Goal: Transaction & Acquisition: Purchase product/service

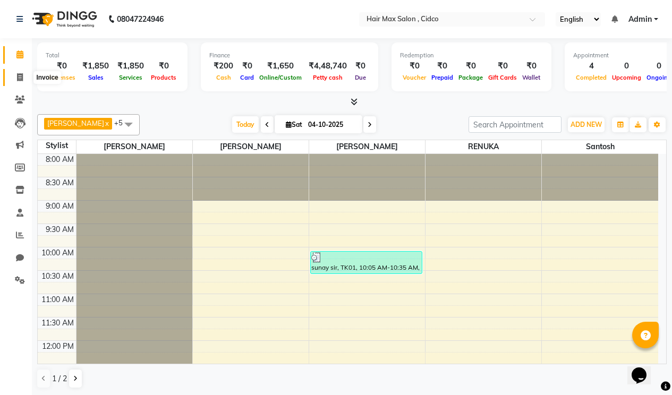
click at [24, 76] on span at bounding box center [20, 78] width 19 height 12
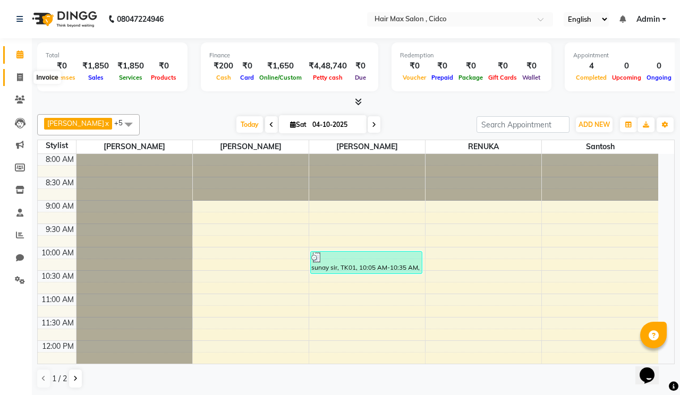
select select "7580"
select select "service"
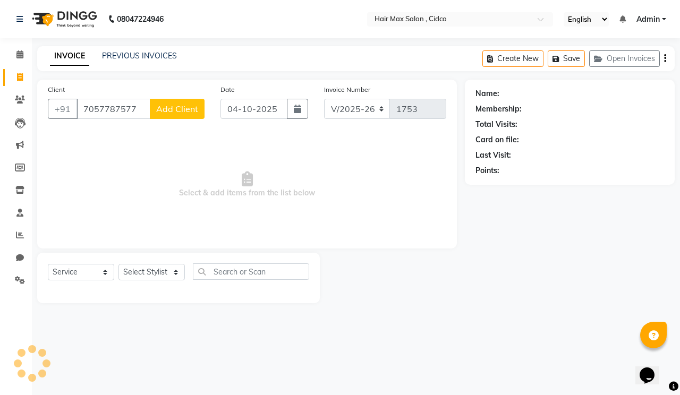
type input "7057787577"
click at [181, 105] on span "Add Client" at bounding box center [177, 109] width 42 height 11
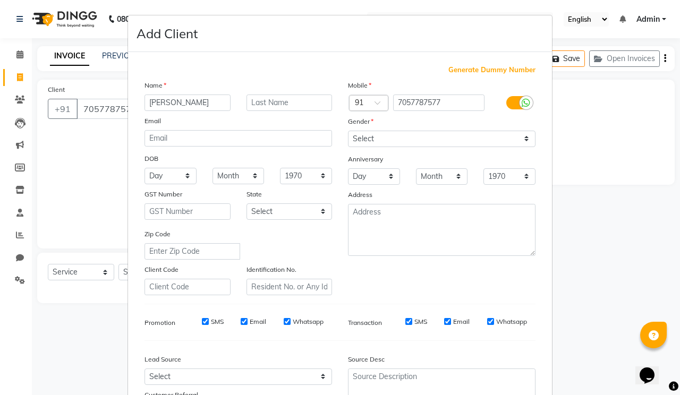
type input "[PERSON_NAME]"
click at [279, 107] on input "text" at bounding box center [289, 103] width 86 height 16
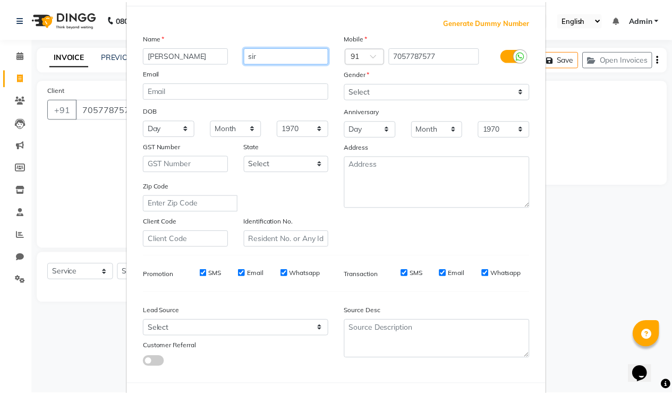
scroll to position [95, 0]
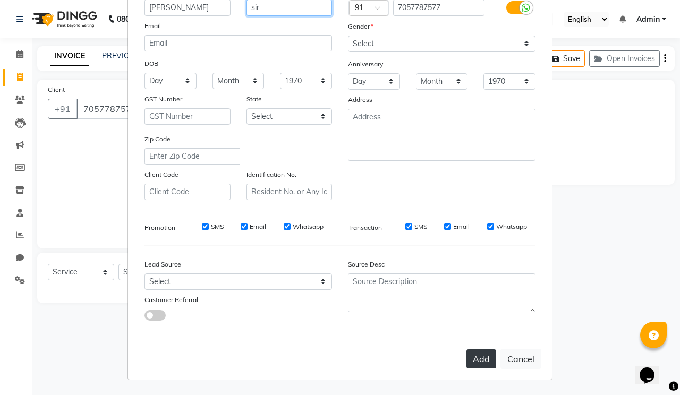
type input "sir"
click at [482, 361] on button "Add" at bounding box center [481, 358] width 30 height 19
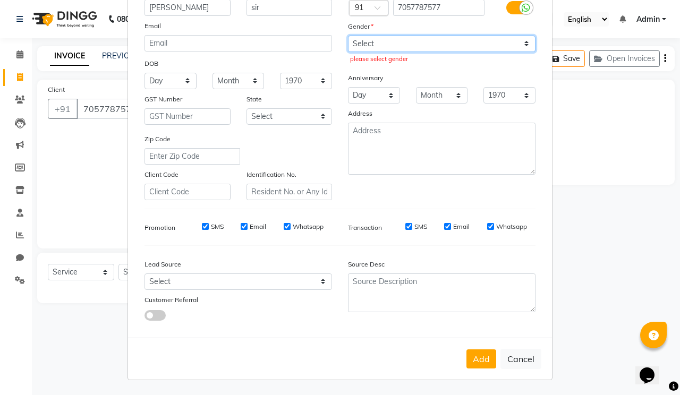
click at [394, 45] on select "Select [DEMOGRAPHIC_DATA] [DEMOGRAPHIC_DATA] Other Prefer Not To Say" at bounding box center [441, 44] width 187 height 16
select select "[DEMOGRAPHIC_DATA]"
click at [348, 36] on select "Select [DEMOGRAPHIC_DATA] [DEMOGRAPHIC_DATA] Other Prefer Not To Say" at bounding box center [441, 44] width 187 height 16
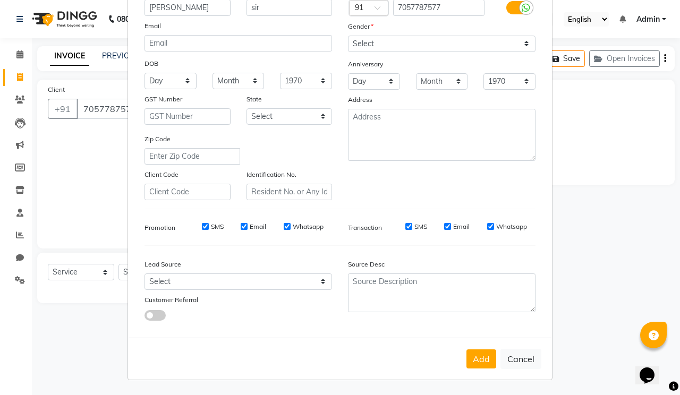
click at [480, 355] on button "Add" at bounding box center [481, 358] width 30 height 19
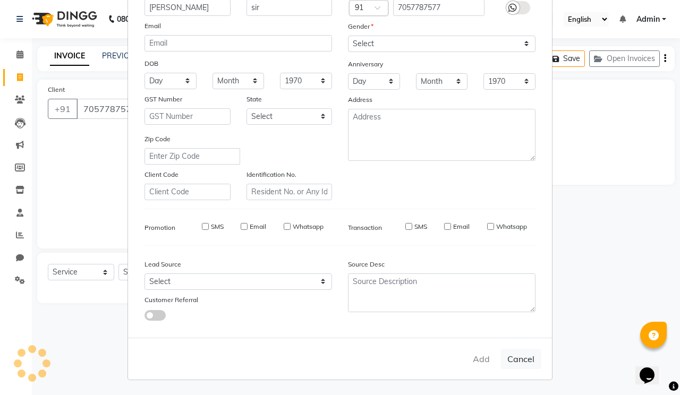
select select
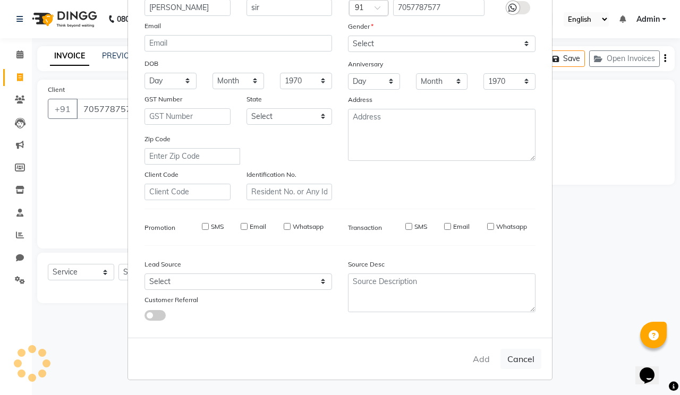
select select
checkbox input "false"
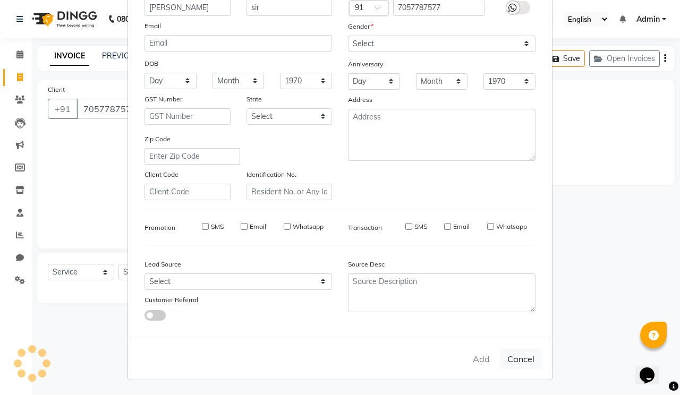
checkbox input "false"
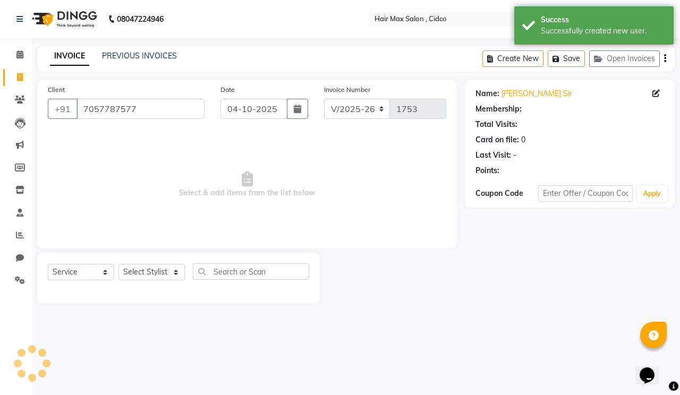
select select "1: Object"
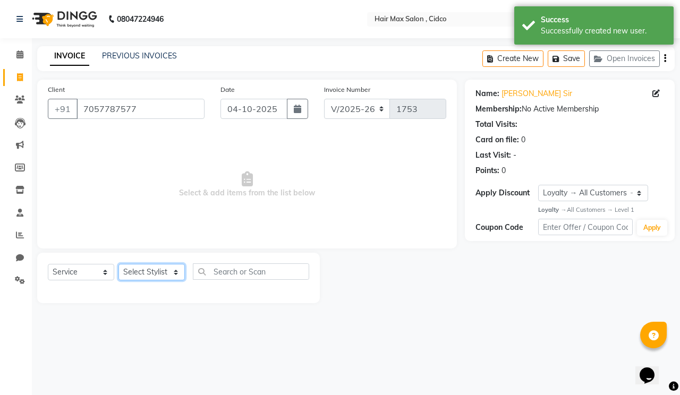
click at [175, 270] on select "Select Stylist [PERSON_NAME] [PERSON_NAME] RENUKA [PERSON_NAME] [PERSON_NAME]" at bounding box center [151, 272] width 66 height 16
select select "69948"
click at [118, 264] on select "Select Stylist [PERSON_NAME] [PERSON_NAME] RENUKA [PERSON_NAME] [PERSON_NAME]" at bounding box center [151, 272] width 66 height 16
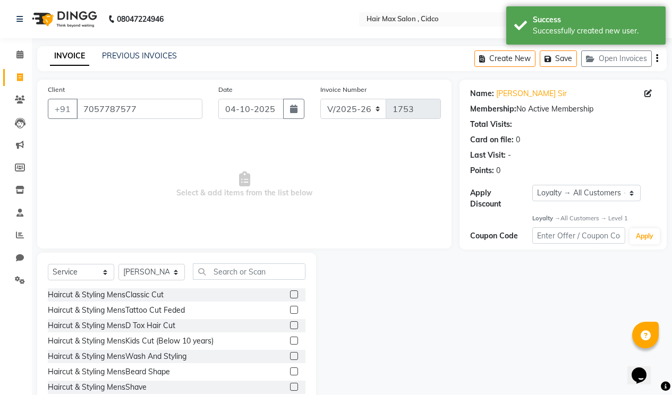
click at [290, 293] on label at bounding box center [294, 295] width 8 height 8
click at [290, 293] on input "checkbox" at bounding box center [293, 295] width 7 height 7
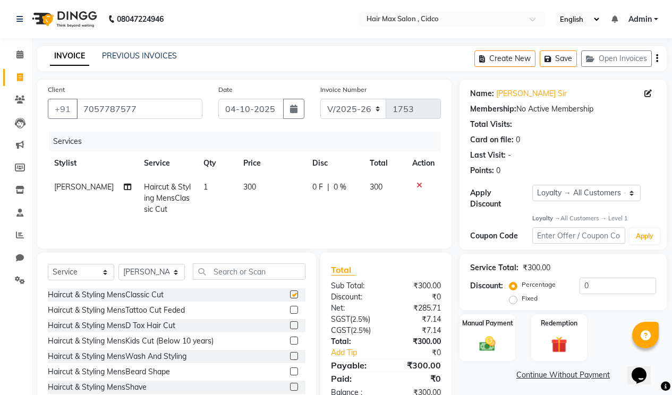
checkbox input "false"
click at [290, 370] on label at bounding box center [294, 372] width 8 height 8
click at [290, 370] on input "checkbox" at bounding box center [293, 372] width 7 height 7
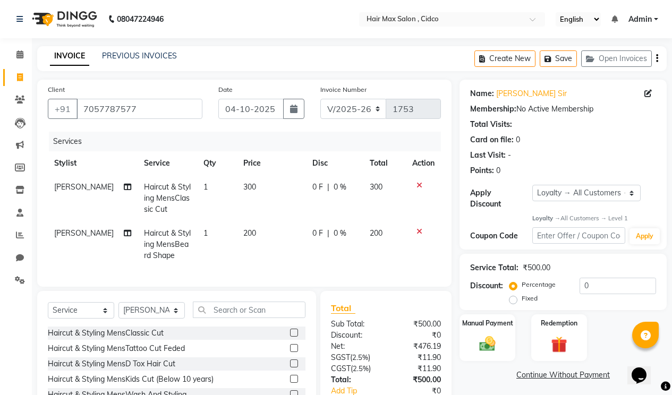
checkbox input "false"
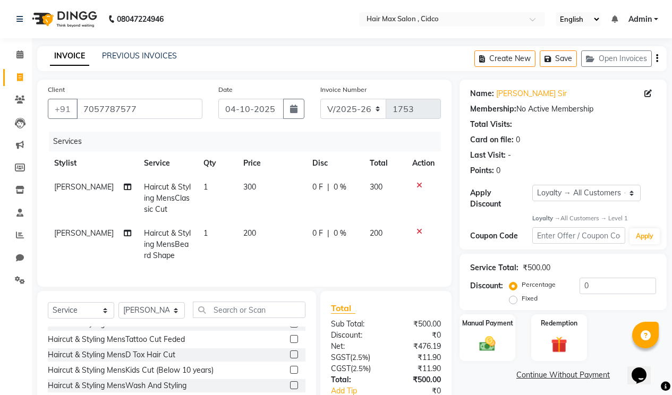
scroll to position [0, 0]
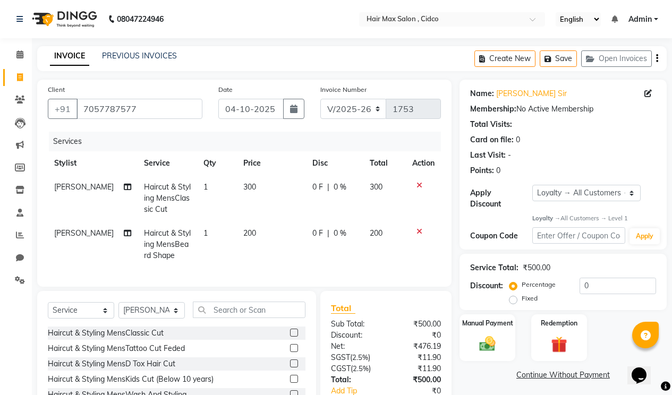
click at [290, 383] on label at bounding box center [294, 379] width 8 height 8
click at [290, 383] on input "checkbox" at bounding box center [293, 379] width 7 height 7
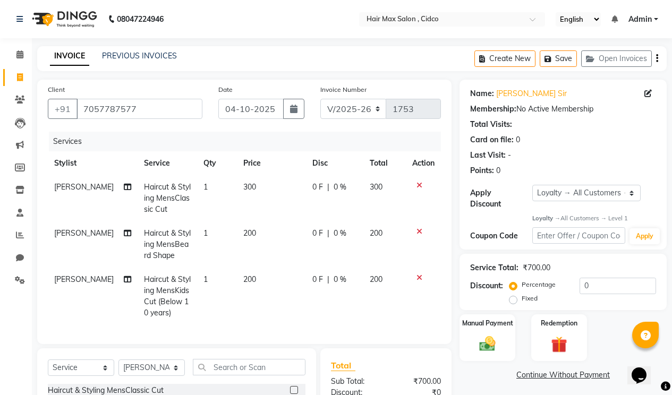
checkbox input "false"
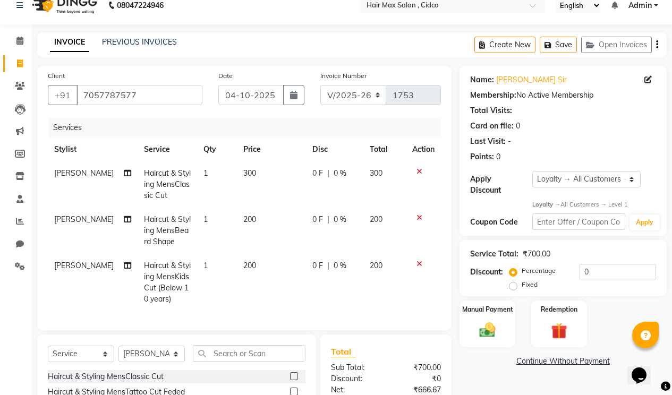
scroll to position [53, 0]
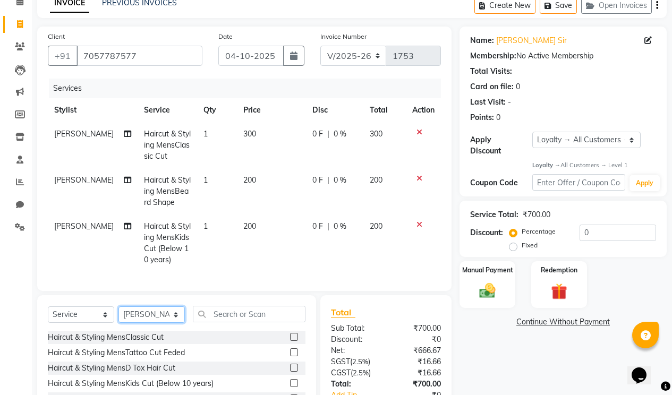
click at [178, 323] on select "Select Stylist [PERSON_NAME] [PERSON_NAME] RENUKA [PERSON_NAME] [PERSON_NAME]" at bounding box center [151, 314] width 66 height 16
select select "69941"
click at [118, 314] on select "Select Stylist [PERSON_NAME] [PERSON_NAME] RENUKA [PERSON_NAME] [PERSON_NAME]" at bounding box center [151, 314] width 66 height 16
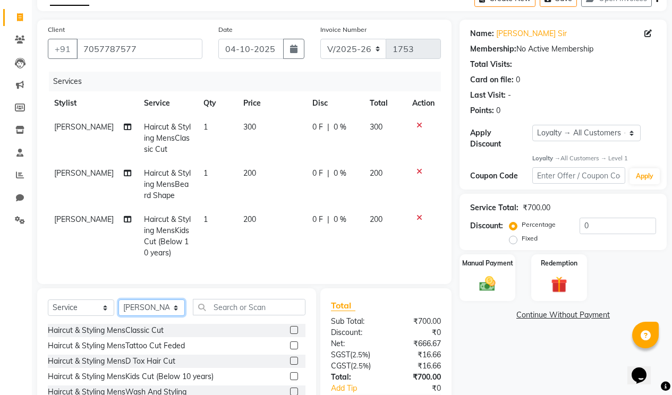
scroll to position [134, 0]
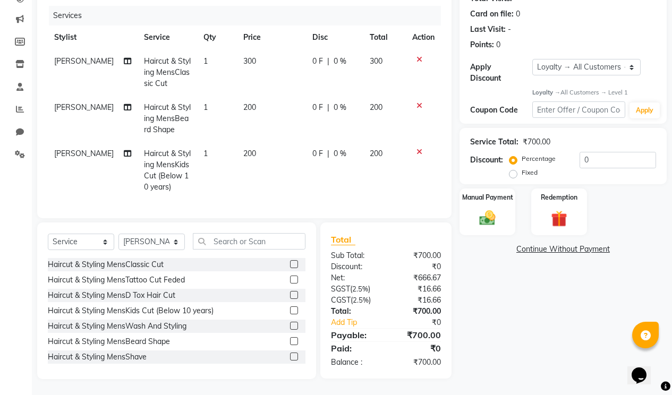
click at [290, 309] on label at bounding box center [294, 310] width 8 height 8
click at [290, 309] on input "checkbox" at bounding box center [293, 311] width 7 height 7
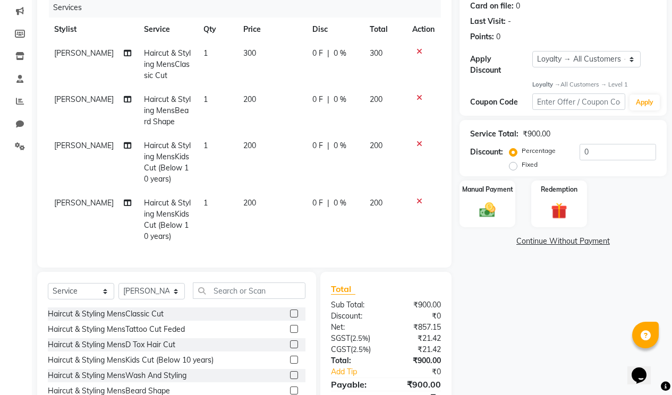
click at [290, 364] on label at bounding box center [294, 360] width 8 height 8
click at [290, 364] on input "checkbox" at bounding box center [293, 360] width 7 height 7
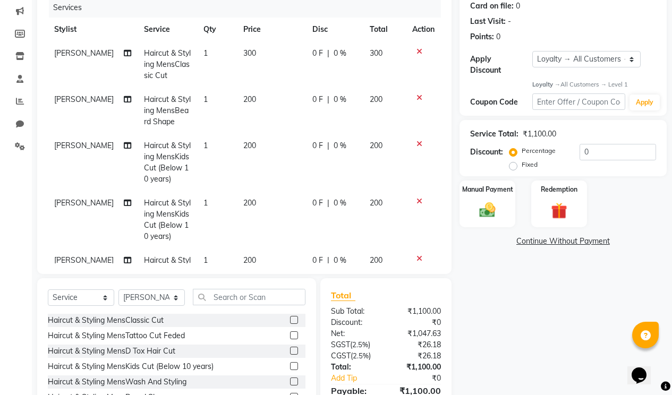
click at [290, 366] on label at bounding box center [294, 366] width 8 height 8
click at [290, 366] on input "checkbox" at bounding box center [293, 366] width 7 height 7
click at [290, 366] on label at bounding box center [294, 366] width 8 height 8
click at [290, 366] on input "checkbox" at bounding box center [293, 366] width 7 height 7
checkbox input "false"
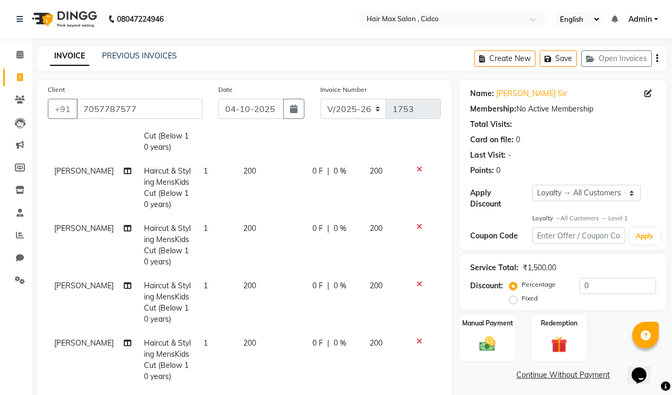
scroll to position [174, 0]
click at [416, 338] on icon at bounding box center [419, 341] width 6 height 7
click at [82, 337] on td "[PERSON_NAME]" at bounding box center [93, 359] width 90 height 57
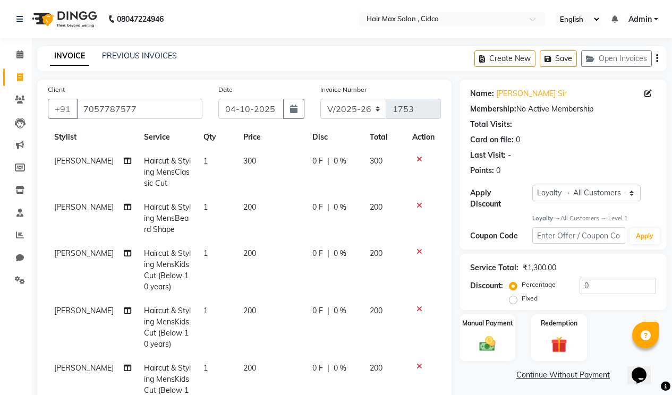
select select "69941"
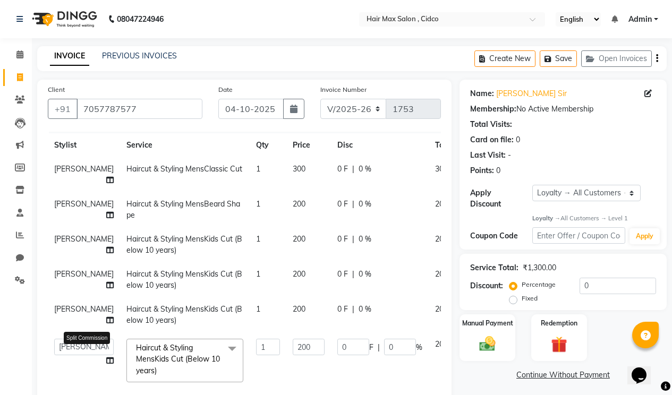
click at [106, 357] on icon at bounding box center [109, 360] width 7 height 7
select select "69941"
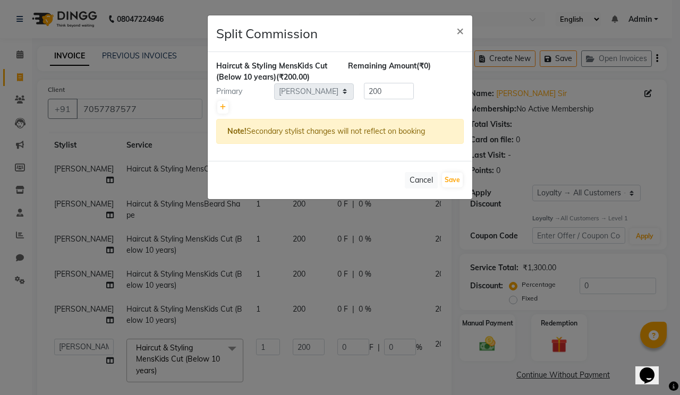
click at [84, 344] on ngb-modal-window "Split Commission × Haircut & Styling MensKids Cut (Below 10 years) (₹200.00) Re…" at bounding box center [340, 197] width 680 height 395
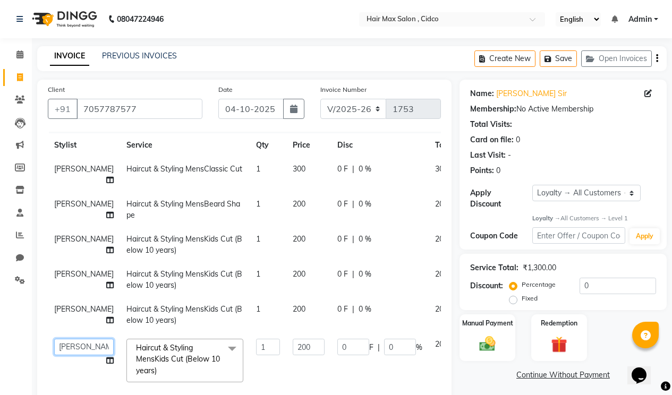
click at [81, 339] on select "[PERSON_NAME] [PERSON_NAME] RENUKA [PERSON_NAME] [PERSON_NAME]" at bounding box center [83, 347] width 59 height 16
click at [495, 335] on img at bounding box center [487, 344] width 27 height 19
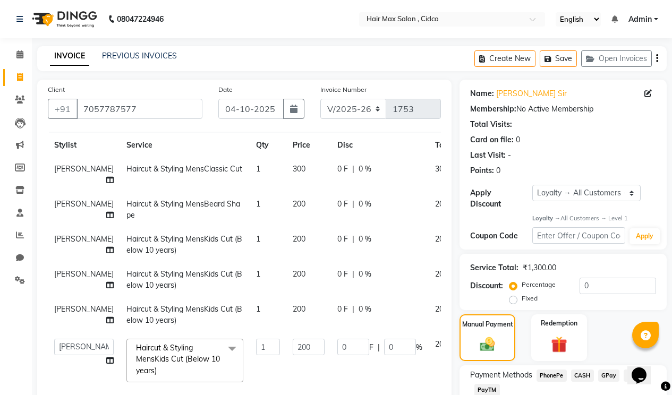
scroll to position [159, 0]
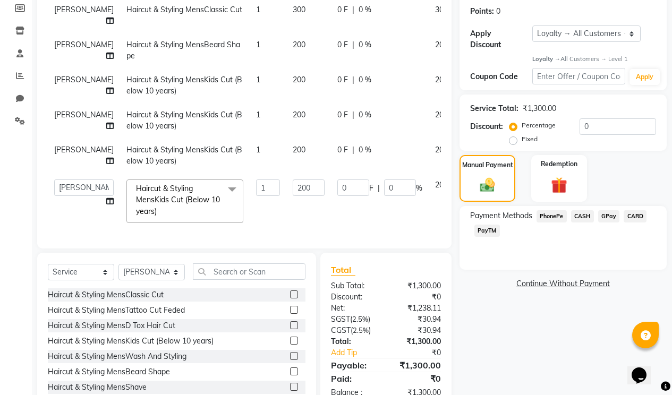
click at [583, 210] on span "CASH" at bounding box center [582, 216] width 23 height 12
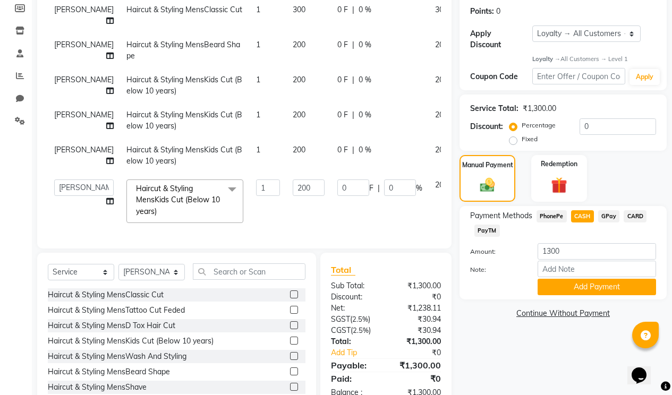
scroll to position [190, 0]
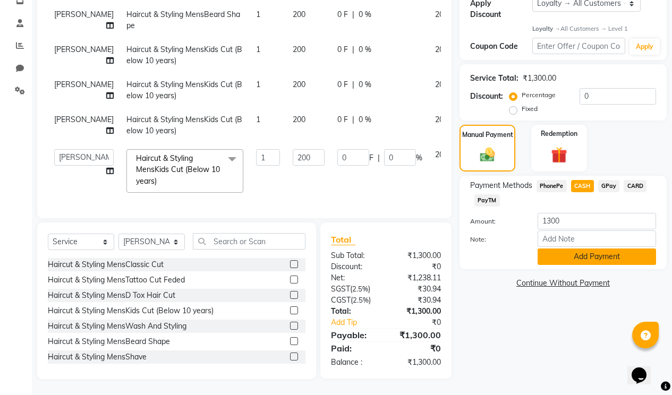
click at [567, 250] on button "Add Payment" at bounding box center [596, 257] width 118 height 16
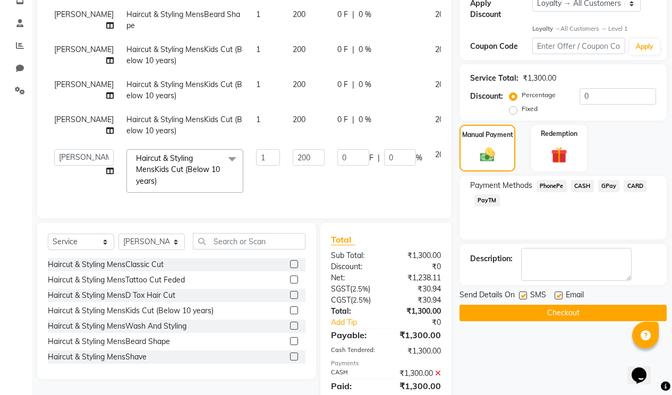
scroll to position [296, 0]
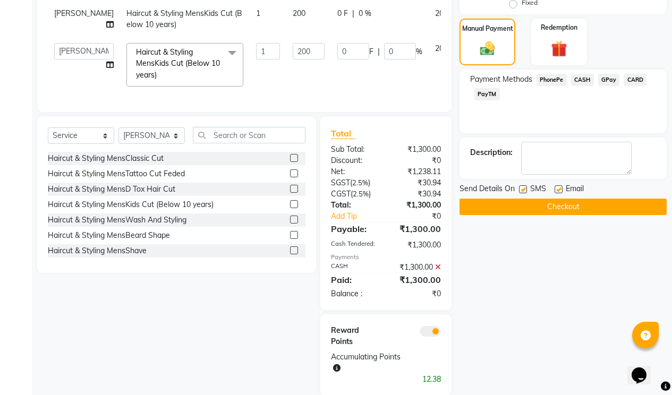
click at [561, 185] on label at bounding box center [558, 189] width 8 height 8
click at [561, 186] on input "checkbox" at bounding box center [557, 189] width 7 height 7
checkbox input "false"
click at [560, 199] on button "Checkout" at bounding box center [562, 207] width 207 height 16
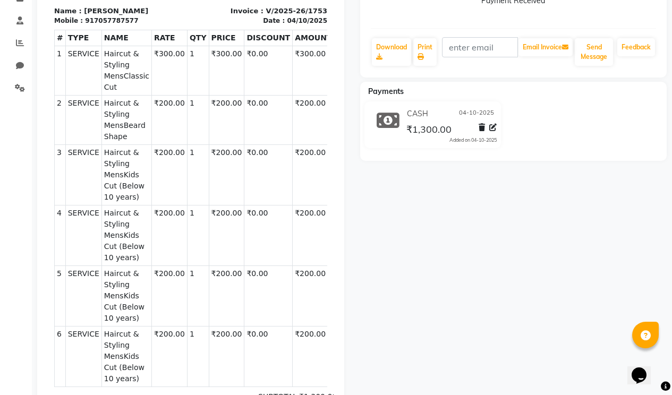
scroll to position [152, 0]
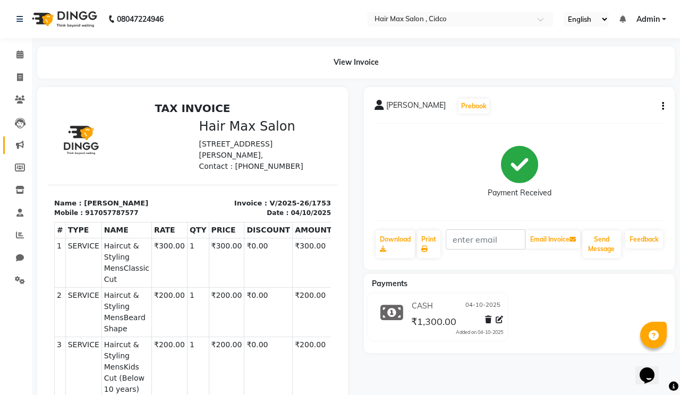
select select "7580"
select select "service"
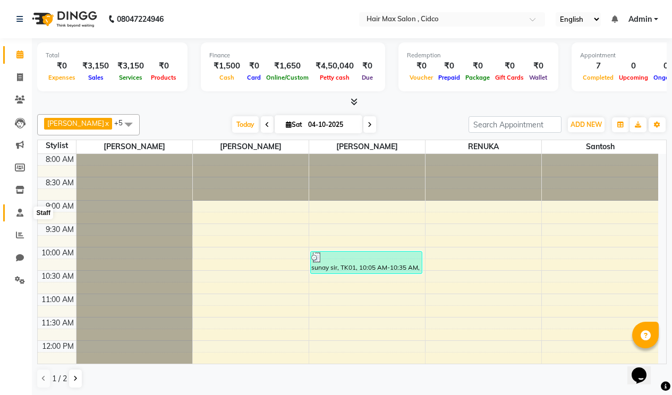
click at [23, 209] on icon at bounding box center [19, 213] width 7 height 8
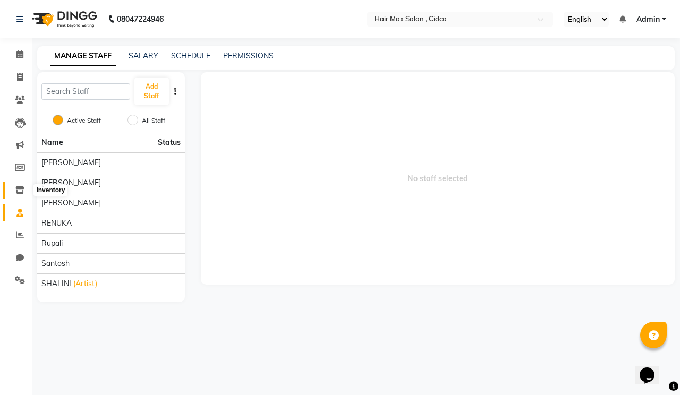
click at [21, 189] on icon at bounding box center [19, 190] width 9 height 8
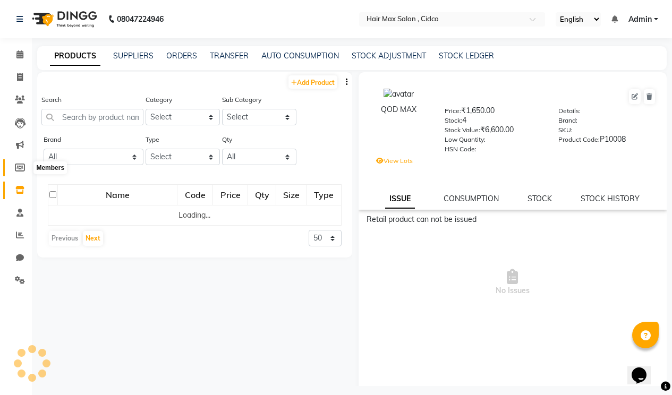
click at [19, 168] on icon at bounding box center [20, 168] width 10 height 8
select select
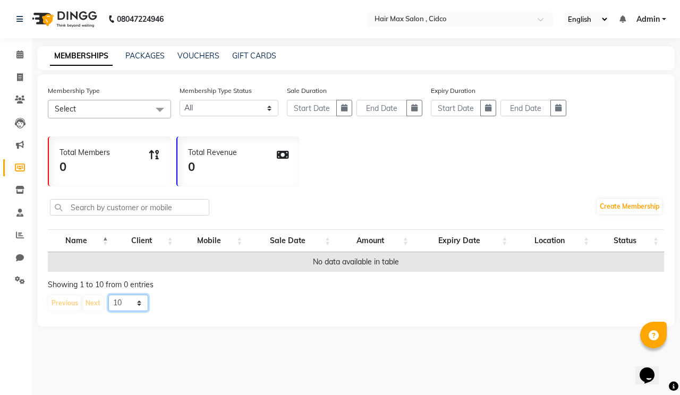
click at [134, 300] on select "10 20 50 100" at bounding box center [128, 303] width 40 height 16
select select "20"
click at [108, 295] on select "10 20 50 100" at bounding box center [128, 303] width 40 height 16
click at [104, 238] on th "Name" at bounding box center [81, 240] width 66 height 23
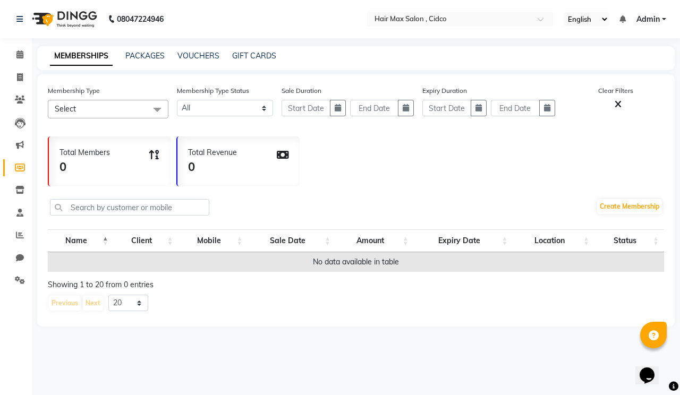
click at [84, 239] on th "Name" at bounding box center [81, 240] width 66 height 23
click at [85, 239] on th "Name" at bounding box center [81, 240] width 66 height 23
click at [284, 246] on th "Sale Date" at bounding box center [292, 240] width 88 height 23
click at [284, 236] on th "Sale Date" at bounding box center [292, 240] width 88 height 23
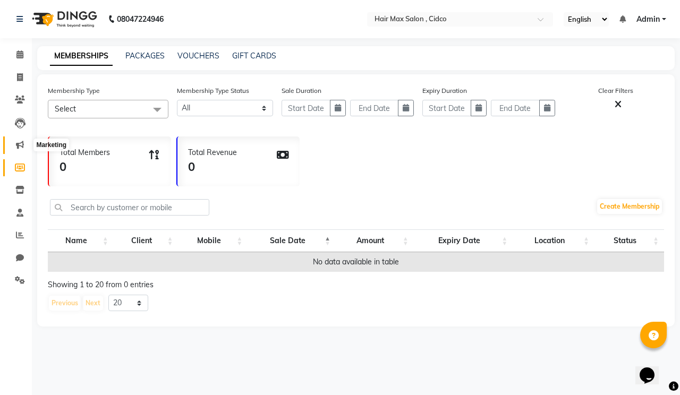
click at [21, 141] on icon at bounding box center [20, 145] width 8 height 8
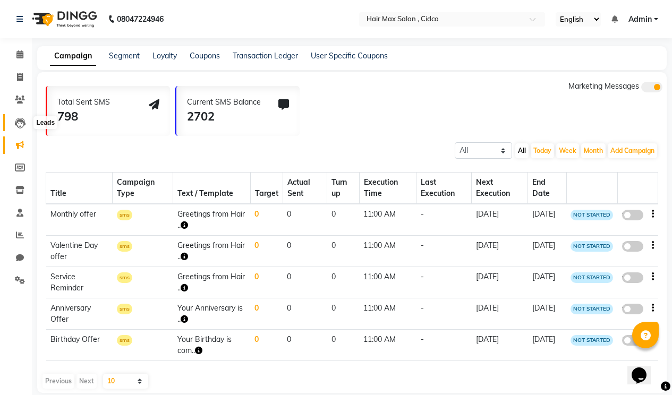
click at [21, 121] on icon at bounding box center [20, 123] width 11 height 11
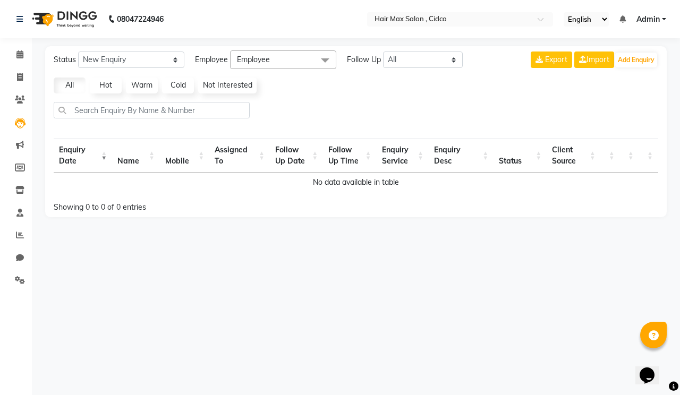
click at [107, 156] on th "Enquiry Date" at bounding box center [83, 156] width 58 height 34
click at [104, 156] on th "Enquiry Date" at bounding box center [83, 156] width 58 height 34
click at [24, 100] on span at bounding box center [20, 100] width 19 height 12
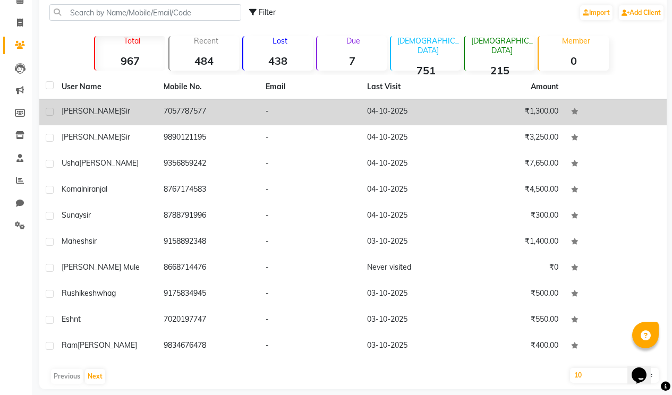
scroll to position [65, 0]
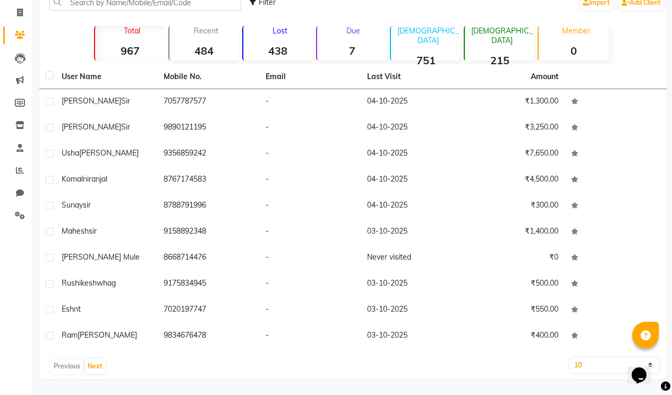
click at [587, 362] on select "10 50 100" at bounding box center [614, 365] width 89 height 15
select select "50"
click at [570, 358] on select "10 50 100" at bounding box center [614, 365] width 89 height 15
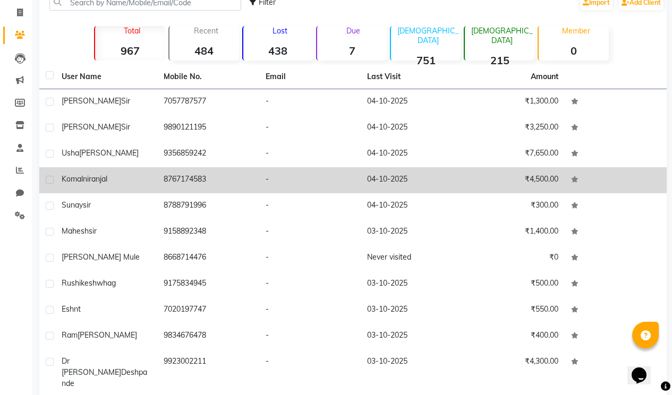
scroll to position [0, 0]
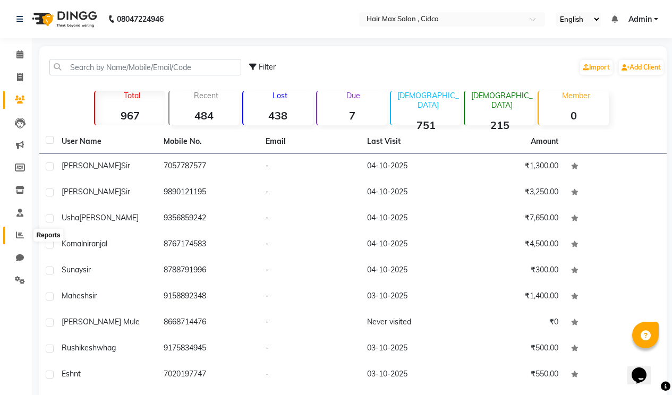
click at [19, 233] on icon at bounding box center [20, 235] width 8 height 8
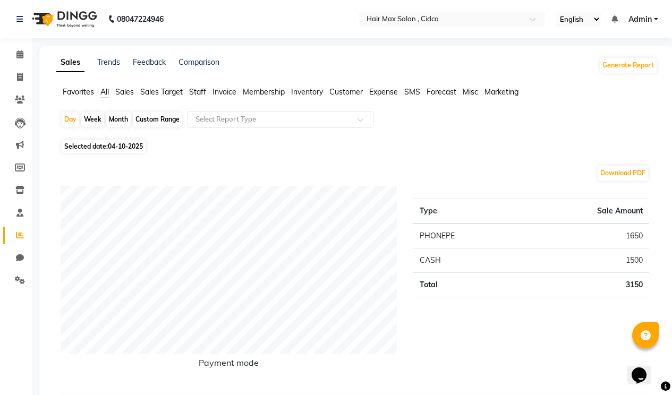
click at [204, 91] on span "Staff" at bounding box center [197, 92] width 17 height 10
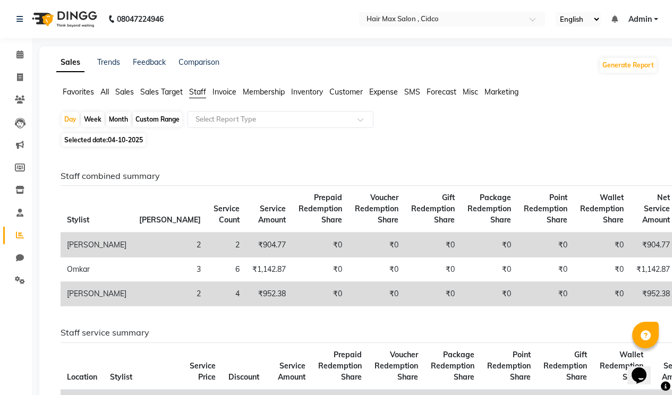
click at [225, 92] on span "Invoice" at bounding box center [224, 92] width 24 height 10
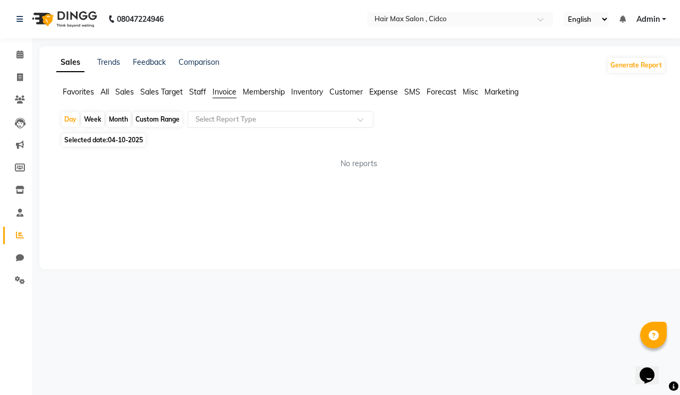
click at [262, 89] on span "Membership" at bounding box center [264, 92] width 42 height 10
click at [302, 96] on span "Inventory" at bounding box center [307, 92] width 32 height 10
click at [88, 88] on span "Favorites" at bounding box center [78, 92] width 31 height 10
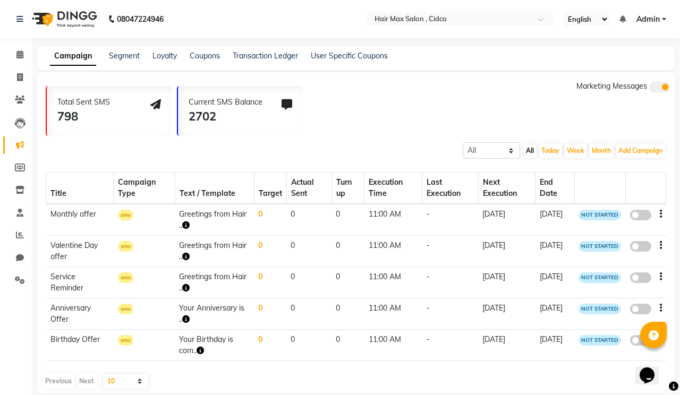
select select
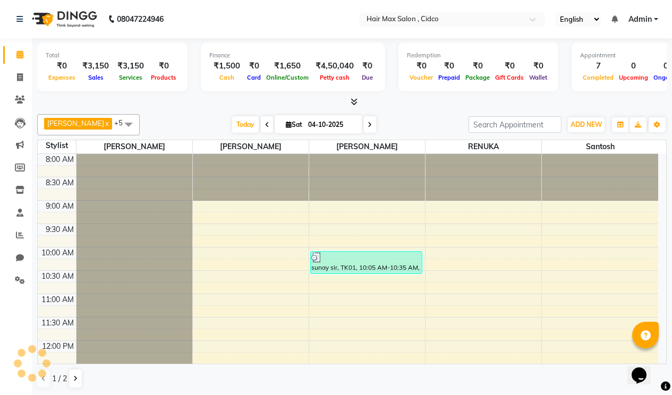
scroll to position [374, 0]
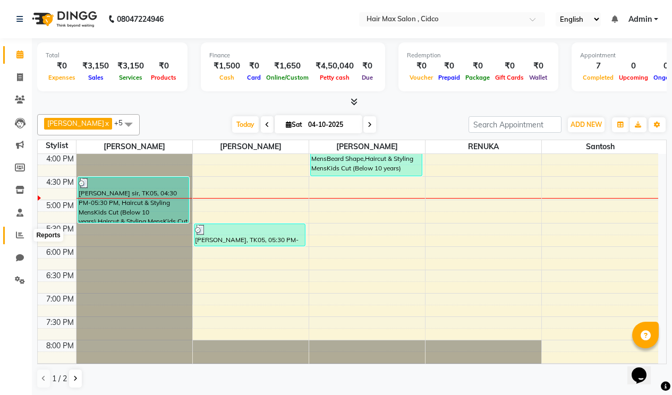
click at [17, 236] on icon at bounding box center [20, 235] width 8 height 8
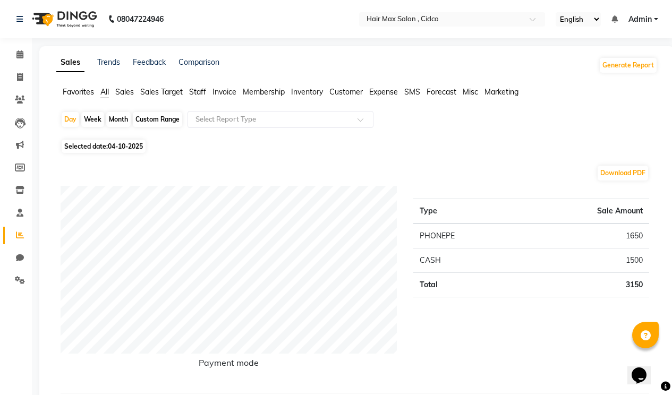
click at [16, 248] on li "Chat" at bounding box center [16, 258] width 32 height 23
click at [18, 252] on span at bounding box center [20, 258] width 19 height 12
select select "100"
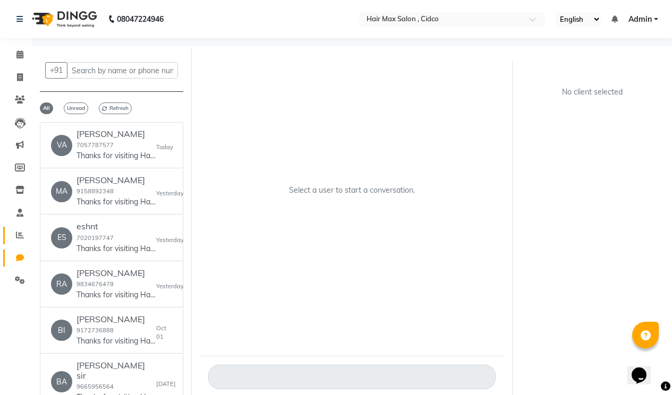
click at [20, 229] on link "Reports" at bounding box center [15, 236] width 25 height 18
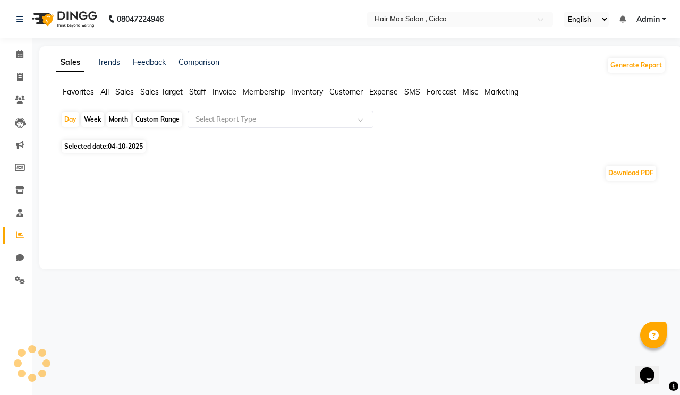
click at [89, 118] on div "Week" at bounding box center [92, 119] width 23 height 15
select select "10"
select select "2025"
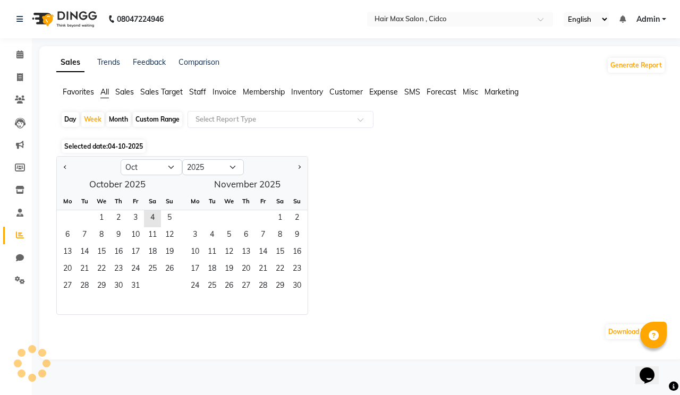
click at [115, 118] on div "Month" at bounding box center [118, 119] width 24 height 15
select select "10"
select select "2025"
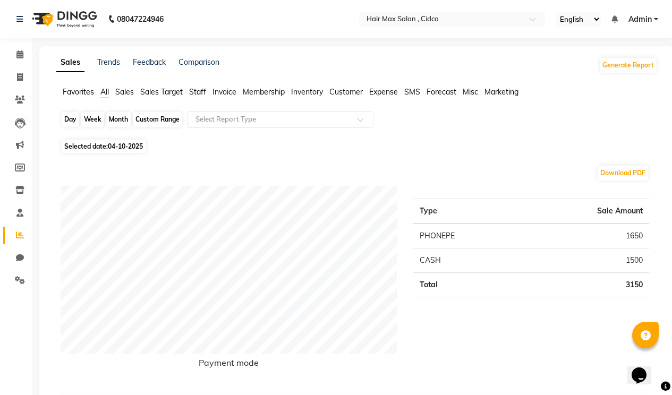
click at [115, 118] on div "Month" at bounding box center [118, 119] width 24 height 15
select select "10"
select select "2025"
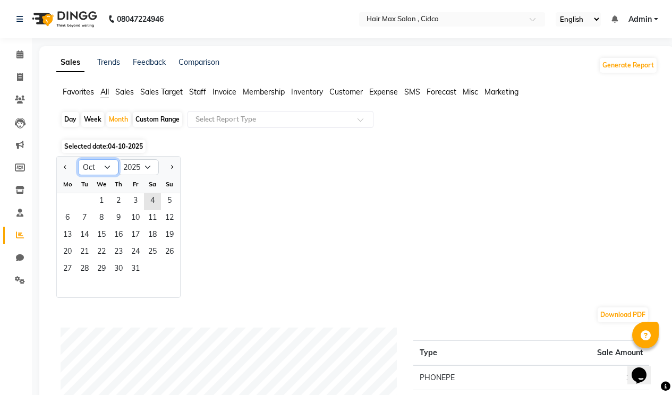
click at [106, 168] on select "Jan Feb Mar Apr May Jun [DATE] Aug Sep Oct Nov Dec" at bounding box center [98, 167] width 40 height 16
select select "9"
click at [78, 159] on select "Jan Feb Mar Apr May Jun [DATE] Aug Sep Oct Nov Dec" at bounding box center [98, 167] width 40 height 16
click at [210, 184] on div "Jan Feb Mar Apr May Jun [DATE] Aug Sep Oct Nov [DATE] 2016 2017 2018 2019 2020 …" at bounding box center [356, 227] width 601 height 142
click at [127, 93] on span "Sales" at bounding box center [124, 92] width 19 height 10
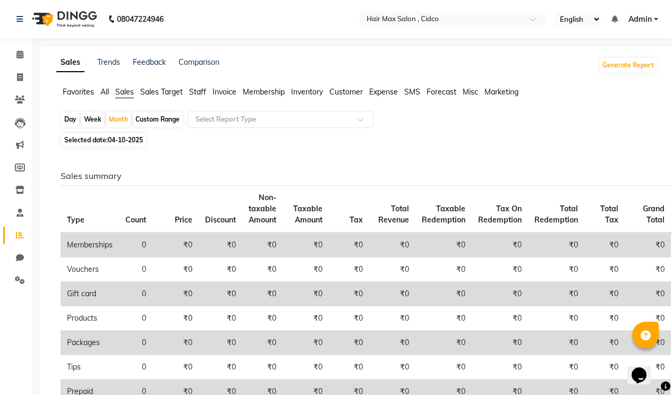
click at [159, 88] on span "Sales Target" at bounding box center [161, 92] width 42 height 10
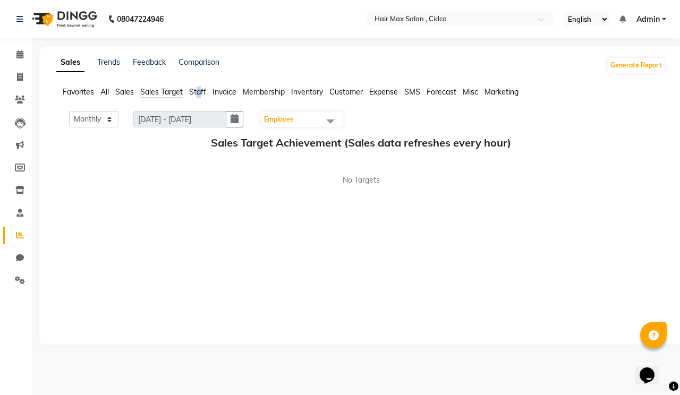
click at [200, 95] on span "Staff" at bounding box center [197, 92] width 17 height 10
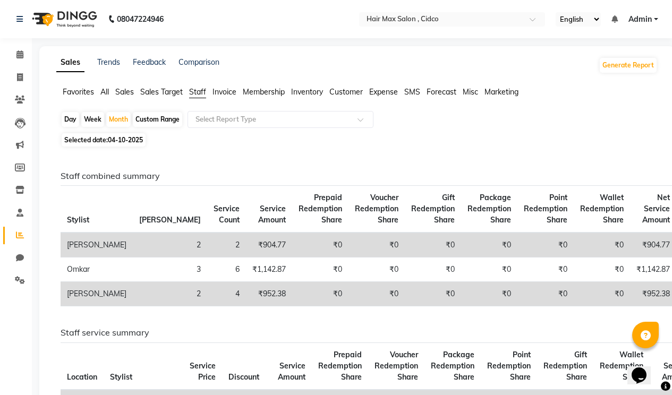
click at [235, 92] on span "Invoice" at bounding box center [224, 92] width 24 height 10
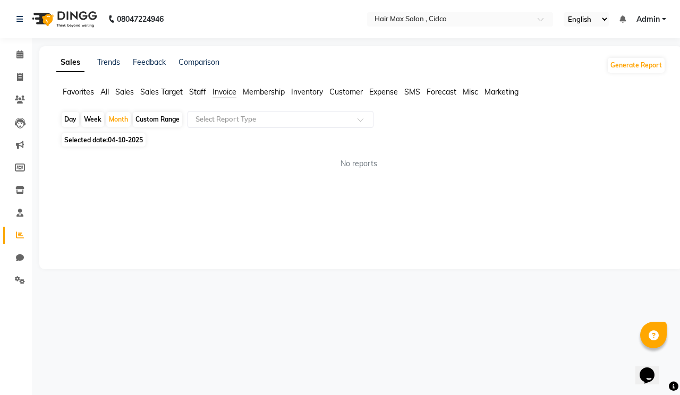
click at [253, 92] on span "Membership" at bounding box center [264, 92] width 42 height 10
click at [91, 90] on span "Favorites" at bounding box center [78, 92] width 31 height 10
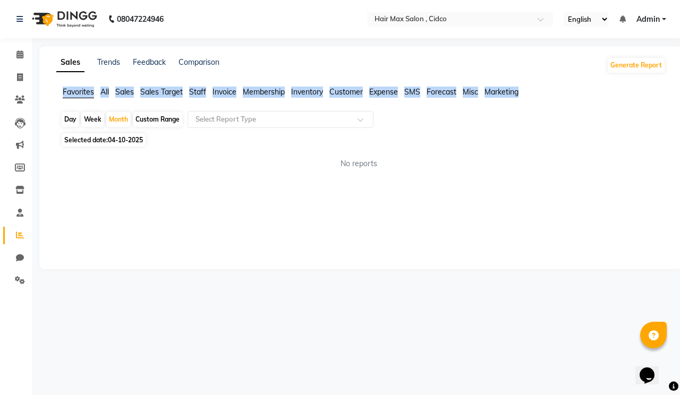
click at [91, 90] on span "Favorites" at bounding box center [78, 92] width 31 height 10
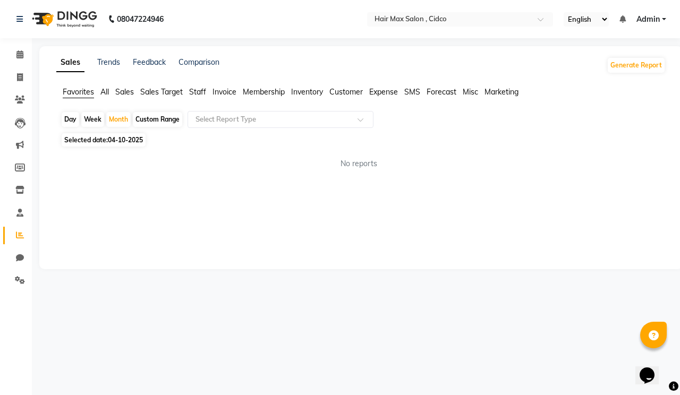
click at [239, 68] on div "Sales Trends Feedback Comparison Generate Report" at bounding box center [361, 65] width 622 height 17
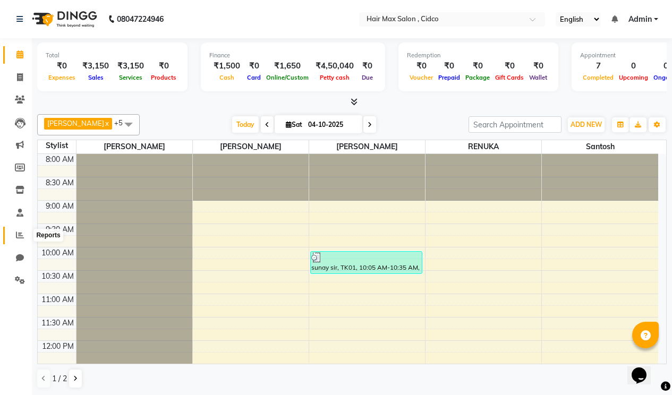
click at [23, 230] on span at bounding box center [20, 235] width 19 height 12
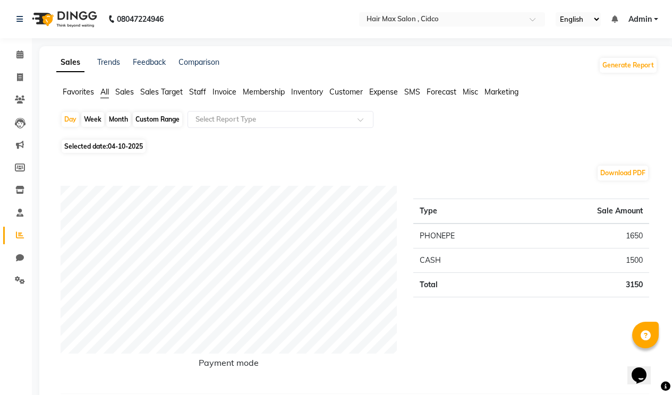
click at [99, 118] on div "Week" at bounding box center [92, 119] width 23 height 15
select select "10"
select select "2025"
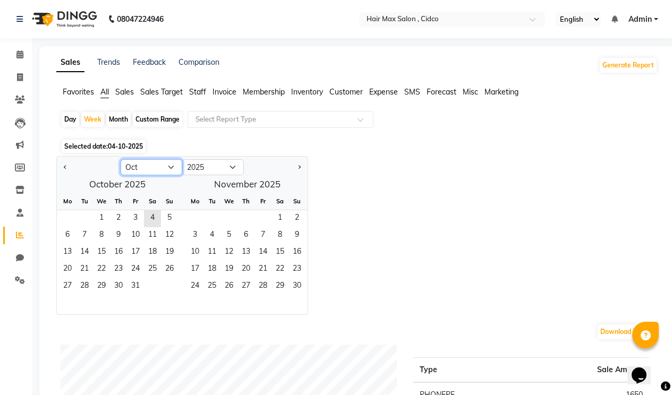
click at [163, 163] on select "Jan Feb Mar Apr May Jun [DATE] Aug Sep Oct Nov Dec" at bounding box center [152, 167] width 62 height 16
click at [121, 159] on select "Jan Feb Mar Apr May Jun [DATE] Aug Sep Oct Nov Dec" at bounding box center [152, 167] width 62 height 16
click at [442, 217] on div "Jan Feb Mar Apr May Jun [DATE] Aug Sep Oct Nov [DATE] 2016 2017 2018 2019 2020 …" at bounding box center [356, 235] width 601 height 159
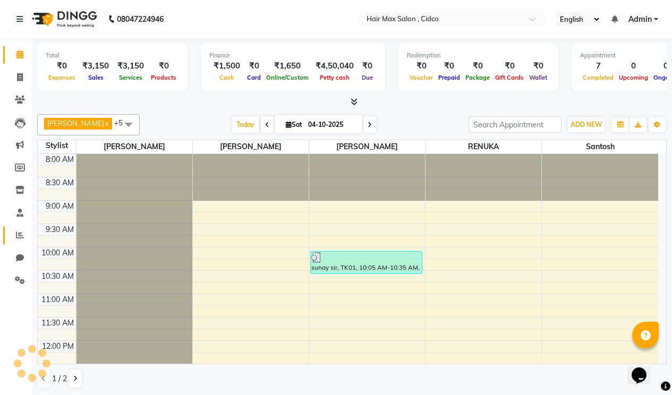
click at [19, 229] on link "Reports" at bounding box center [15, 236] width 25 height 18
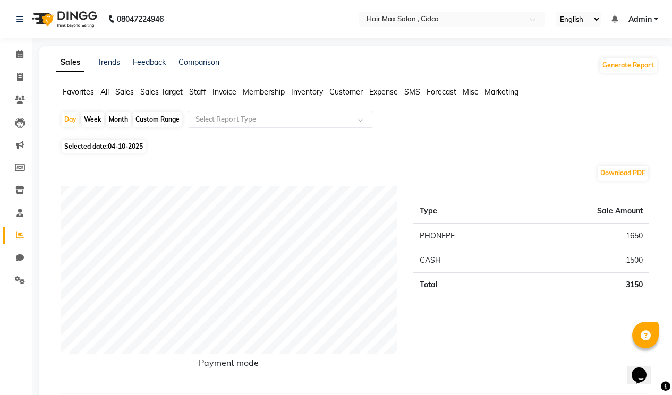
click at [206, 92] on span "Staff" at bounding box center [197, 92] width 17 height 10
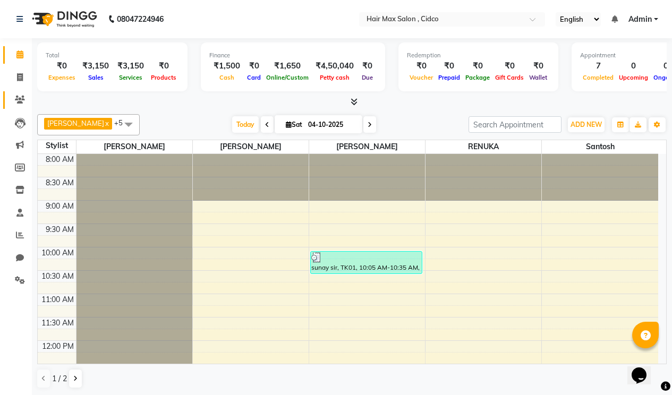
click at [16, 93] on link "Clients" at bounding box center [15, 100] width 25 height 18
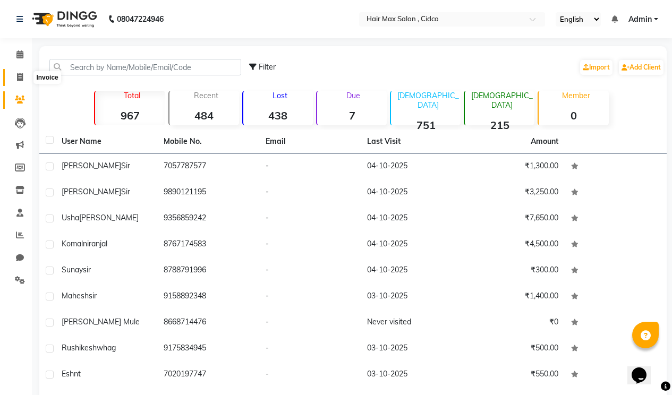
click at [21, 78] on icon at bounding box center [20, 77] width 6 height 8
select select "service"
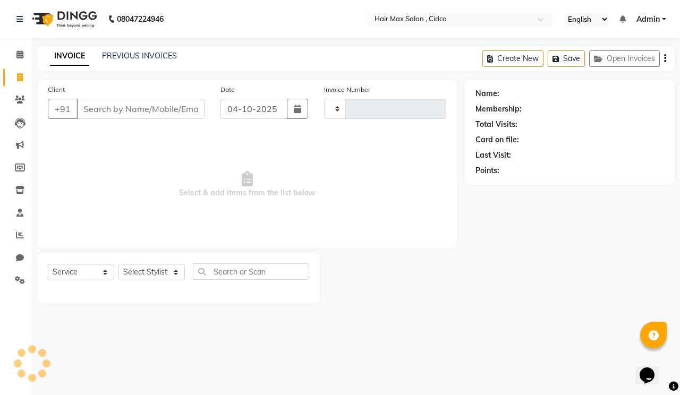
type input "1754"
select select "7580"
click at [23, 101] on icon at bounding box center [20, 100] width 10 height 8
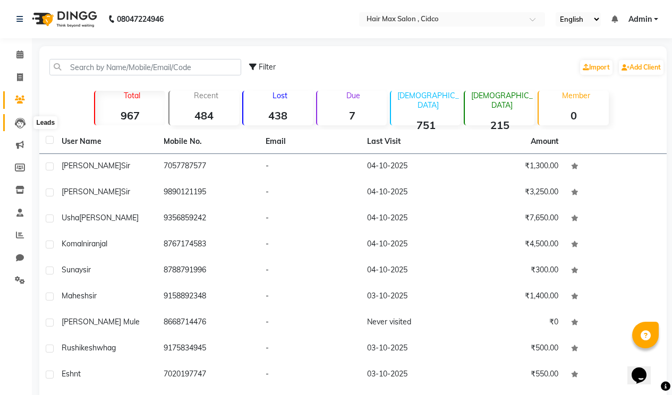
click at [20, 126] on icon at bounding box center [20, 123] width 11 height 11
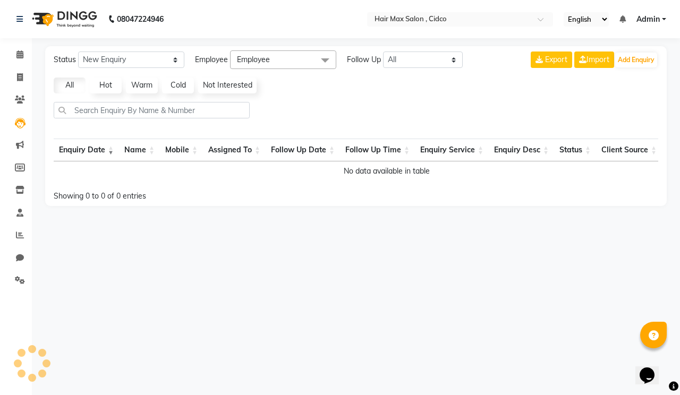
click at [61, 86] on link "All" at bounding box center [70, 86] width 32 height 16
click at [64, 84] on link "All" at bounding box center [70, 86] width 32 height 16
click at [65, 84] on link "All" at bounding box center [70, 86] width 32 height 16
click at [74, 83] on link "All" at bounding box center [70, 86] width 32 height 16
click at [108, 151] on th "Enquiry Date" at bounding box center [86, 150] width 65 height 23
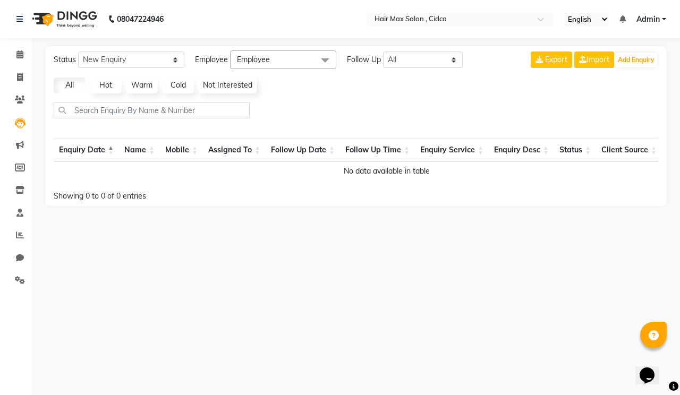
click at [108, 151] on th "Enquiry Date" at bounding box center [86, 150] width 65 height 23
click at [133, 81] on link "Warm" at bounding box center [142, 86] width 32 height 16
click at [108, 87] on link "Hot" at bounding box center [106, 86] width 32 height 16
click at [169, 84] on link "Cold" at bounding box center [178, 86] width 32 height 16
click at [14, 140] on span at bounding box center [20, 145] width 19 height 12
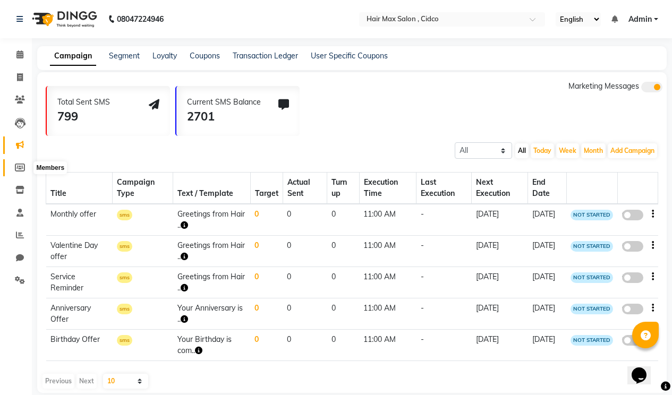
click at [20, 163] on span at bounding box center [20, 168] width 19 height 12
select select
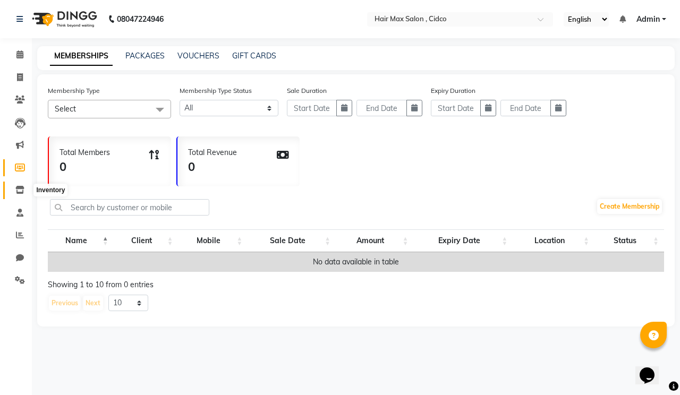
click at [23, 192] on icon at bounding box center [19, 190] width 9 height 8
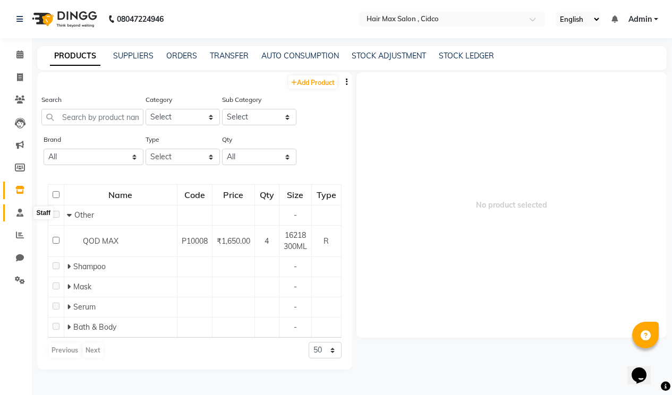
click at [20, 209] on icon at bounding box center [19, 213] width 7 height 8
select select
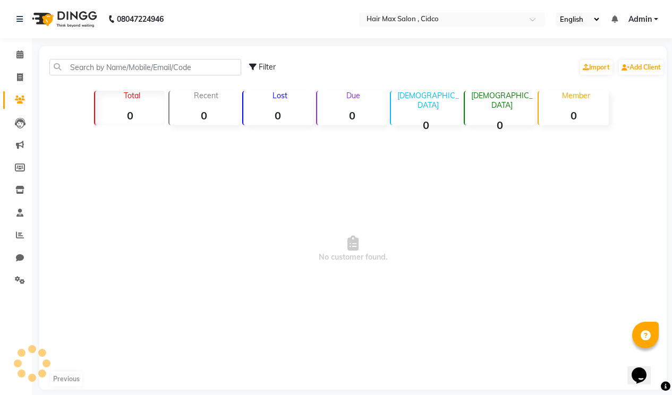
select select "service"
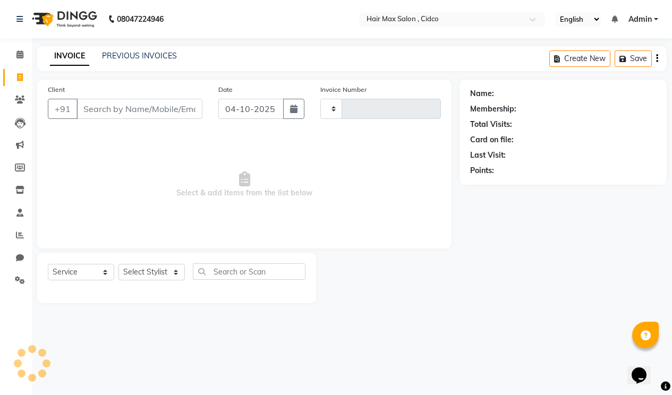
type input "1754"
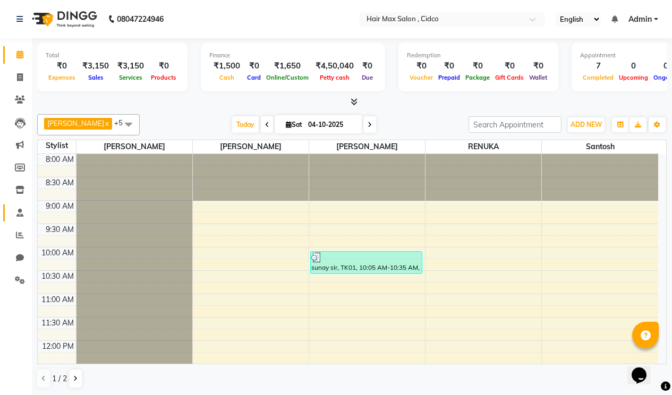
click at [19, 206] on link "Staff" at bounding box center [15, 213] width 25 height 18
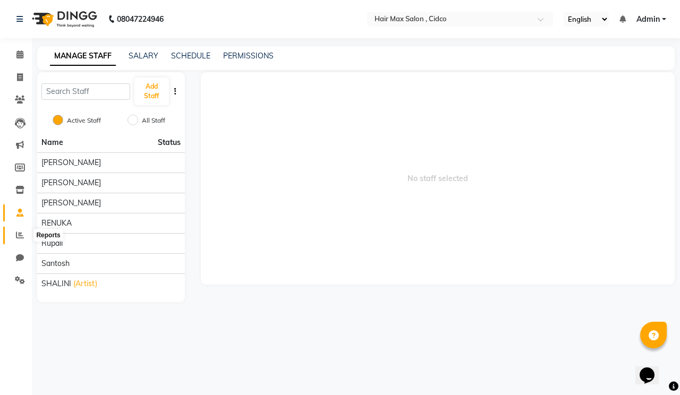
click at [15, 229] on span at bounding box center [20, 235] width 19 height 12
click at [12, 233] on span at bounding box center [20, 235] width 19 height 12
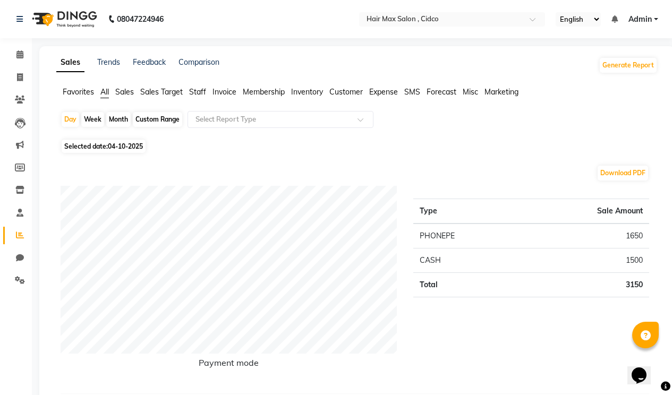
click at [189, 90] on ul "Favorites All Sales Sales Target Staff Invoice Membership Inventory Customer Ex…" at bounding box center [356, 93] width 601 height 12
click at [192, 91] on span "Staff" at bounding box center [197, 92] width 17 height 10
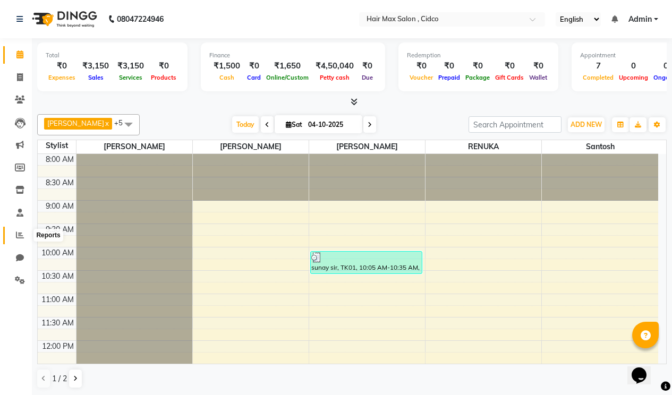
click at [21, 236] on icon at bounding box center [20, 235] width 8 height 8
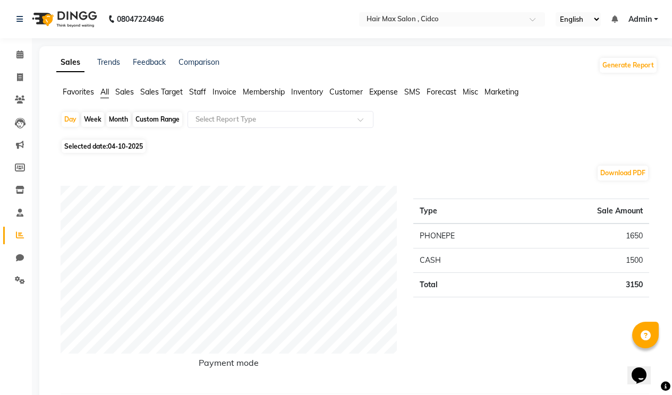
click at [124, 92] on span "Sales" at bounding box center [124, 92] width 19 height 10
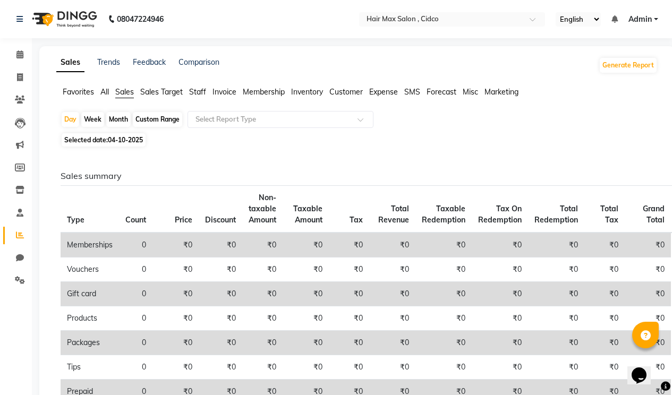
click at [151, 95] on span "Sales Target" at bounding box center [161, 92] width 42 height 10
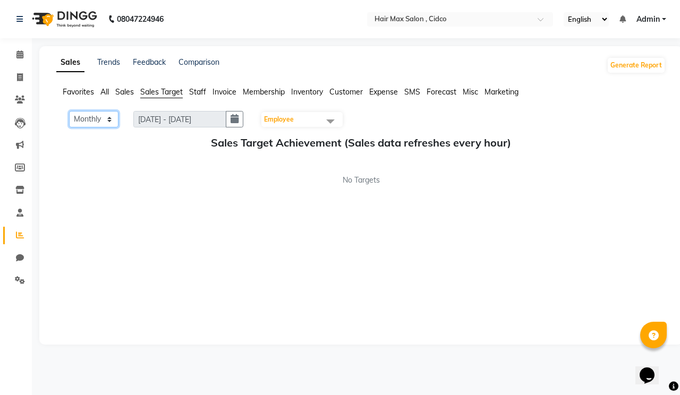
click at [98, 122] on select "Monthly Weekly" at bounding box center [93, 119] width 49 height 16
click at [69, 111] on select "Monthly Weekly" at bounding box center [93, 119] width 49 height 16
click at [104, 124] on select "Monthly Weekly" at bounding box center [93, 119] width 49 height 16
select select "Monthly"
click at [69, 111] on select "Monthly Weekly" at bounding box center [93, 119] width 49 height 16
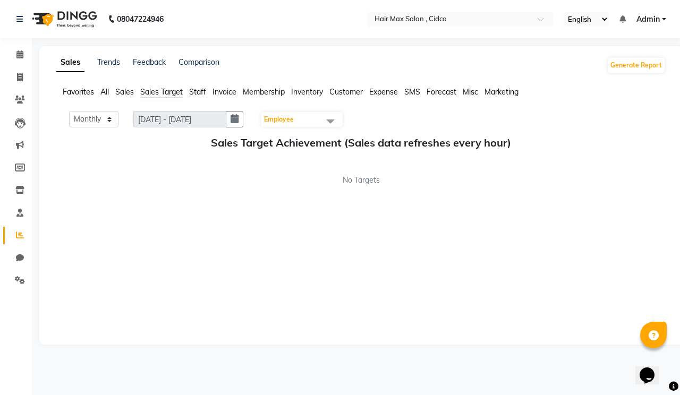
click at [337, 121] on span at bounding box center [330, 121] width 21 height 20
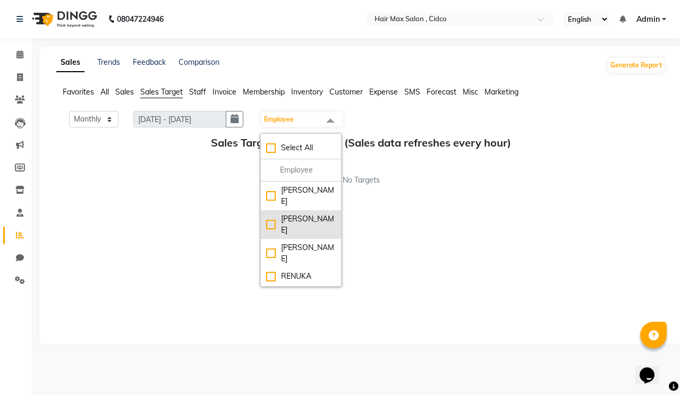
click at [279, 214] on div "[PERSON_NAME]" at bounding box center [301, 225] width 70 height 22
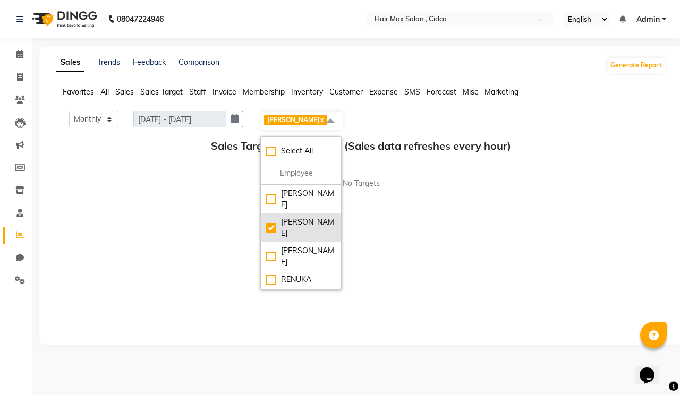
click at [272, 217] on div "[PERSON_NAME]" at bounding box center [301, 228] width 70 height 22
checkbox input "false"
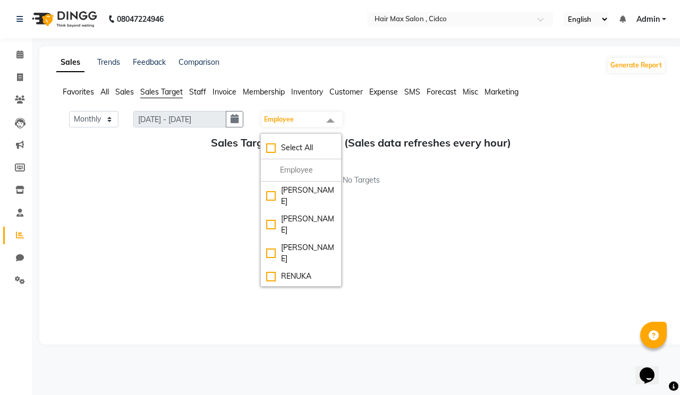
click at [329, 118] on span at bounding box center [330, 121] width 21 height 20
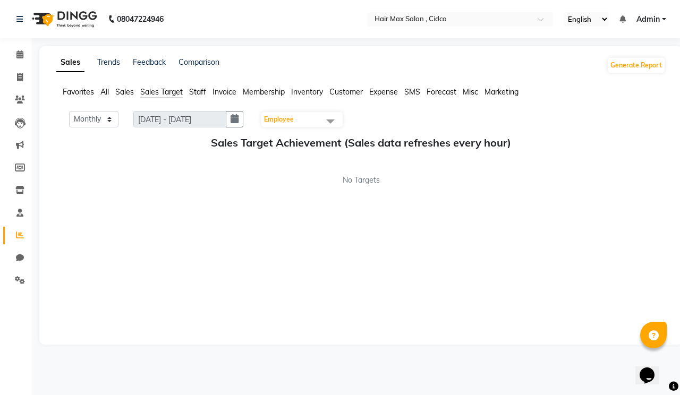
click at [197, 93] on span "Staff" at bounding box center [197, 92] width 17 height 10
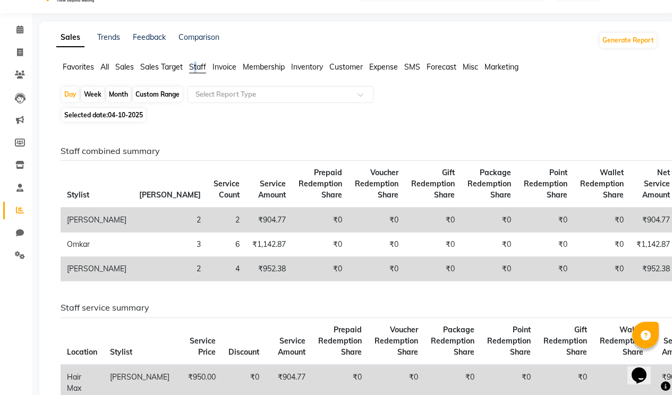
scroll to position [23, 0]
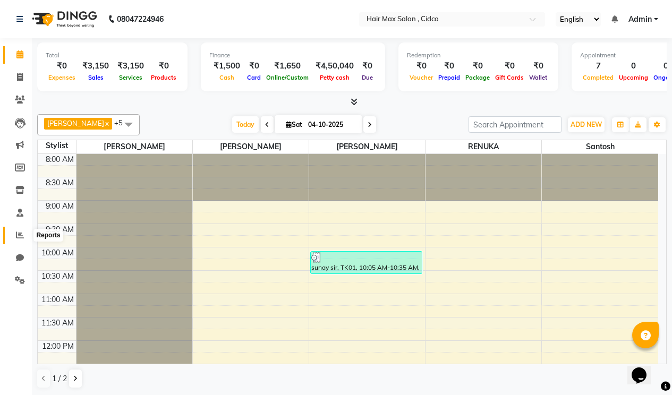
click at [11, 233] on span at bounding box center [20, 235] width 19 height 12
click at [18, 231] on span at bounding box center [20, 235] width 19 height 12
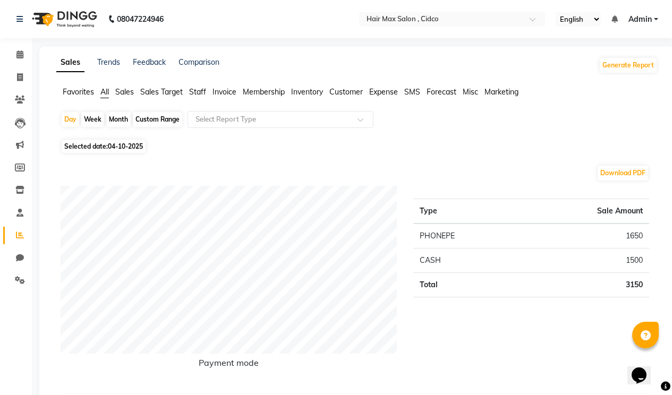
click at [200, 95] on span "Staff" at bounding box center [197, 92] width 17 height 10
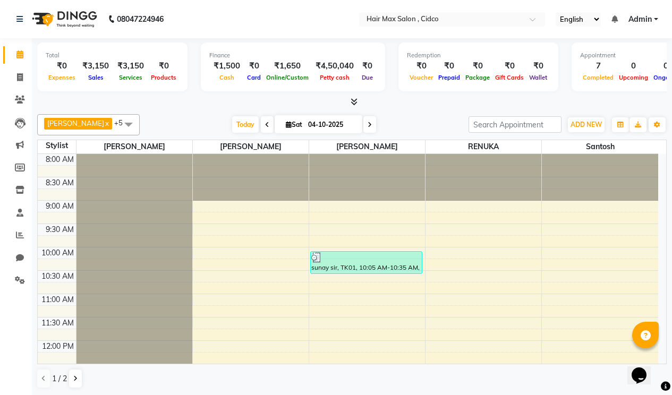
click at [118, 127] on span at bounding box center [128, 124] width 21 height 20
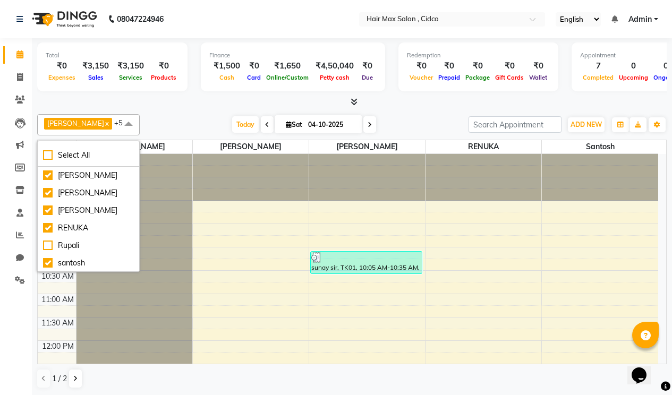
click at [118, 127] on span at bounding box center [128, 124] width 21 height 20
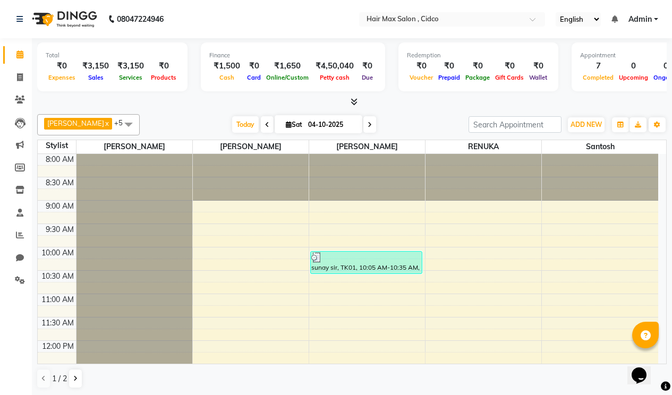
click at [356, 100] on icon at bounding box center [354, 102] width 7 height 8
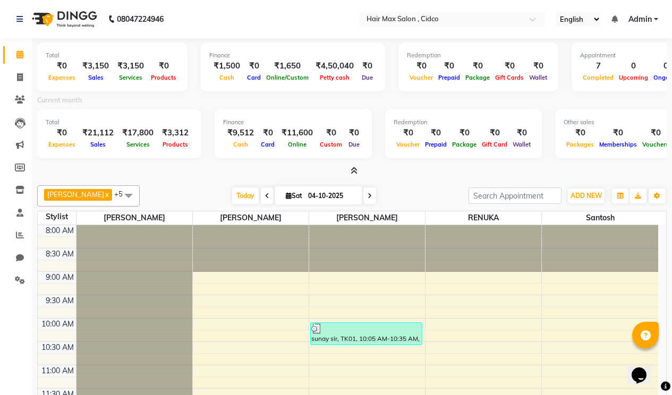
click at [354, 168] on icon at bounding box center [354, 171] width 7 height 8
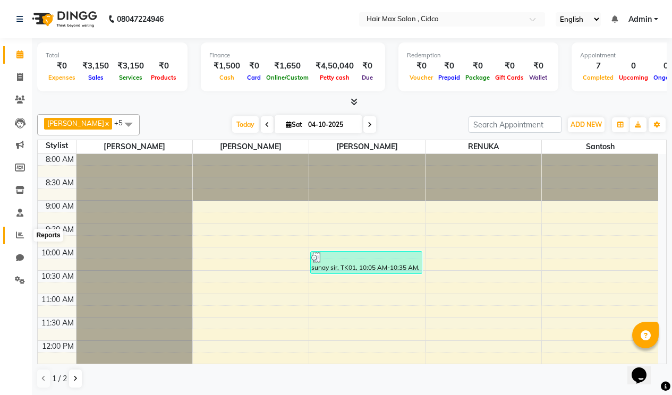
click at [16, 236] on icon at bounding box center [20, 235] width 8 height 8
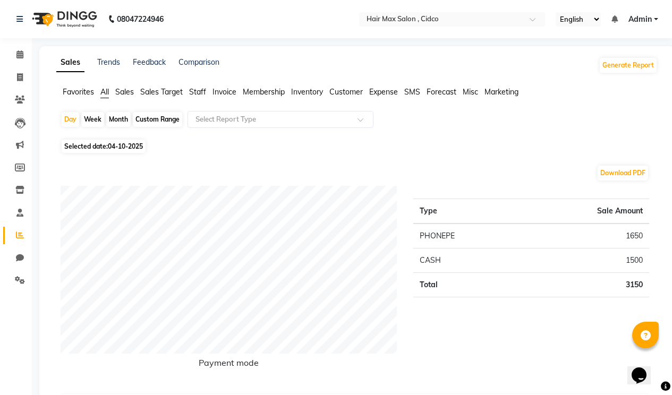
click at [201, 95] on span "Staff" at bounding box center [197, 92] width 17 height 10
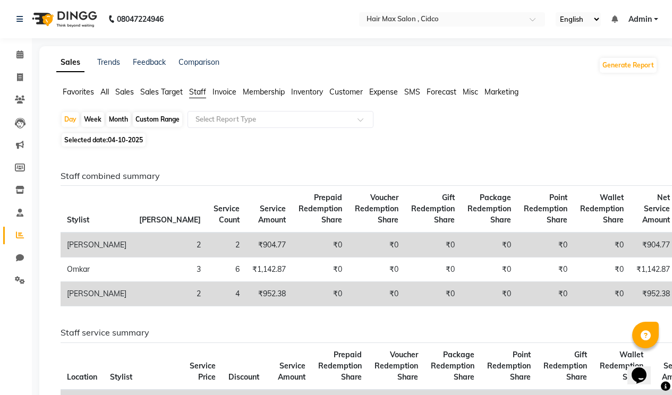
click at [131, 137] on span "04-10-2025" at bounding box center [125, 140] width 35 height 8
select select "10"
select select "2025"
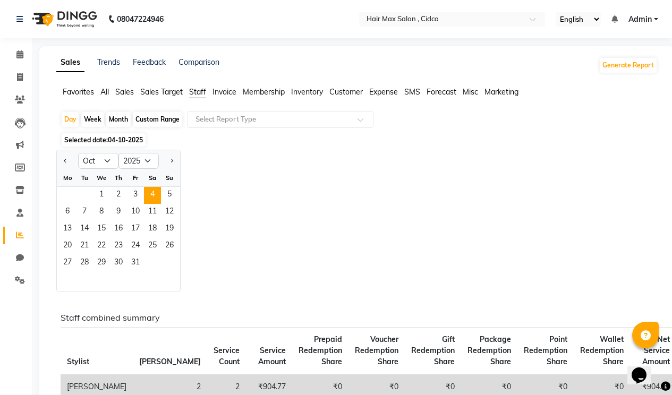
click at [131, 137] on span "04-10-2025" at bounding box center [125, 140] width 35 height 8
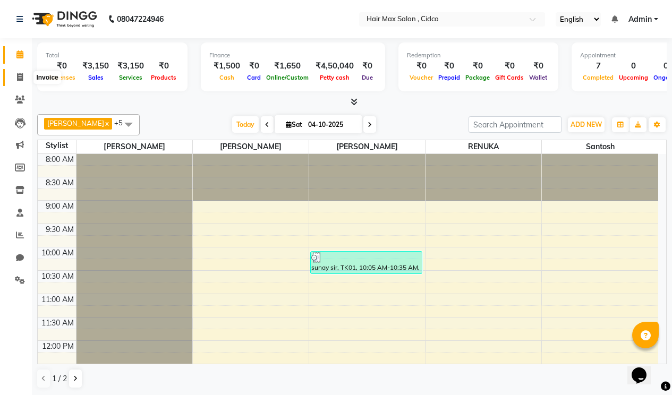
click at [19, 75] on icon at bounding box center [20, 77] width 6 height 8
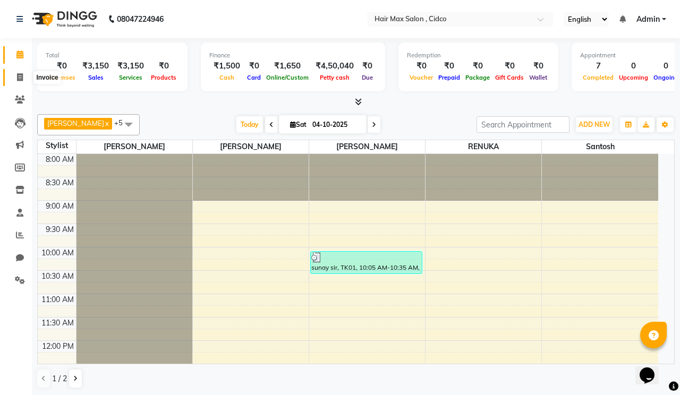
select select "7580"
select select "service"
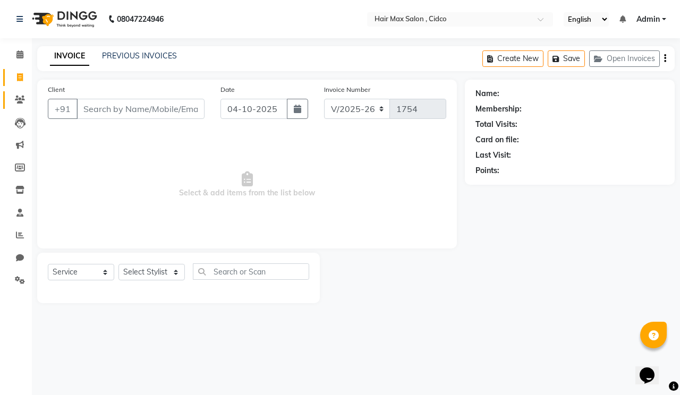
click at [18, 93] on li "Clients" at bounding box center [16, 100] width 32 height 23
click at [21, 101] on icon at bounding box center [20, 100] width 10 height 8
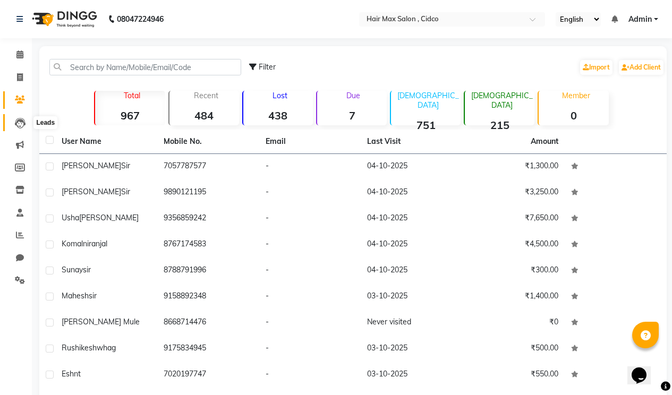
click at [20, 121] on icon at bounding box center [20, 123] width 11 height 11
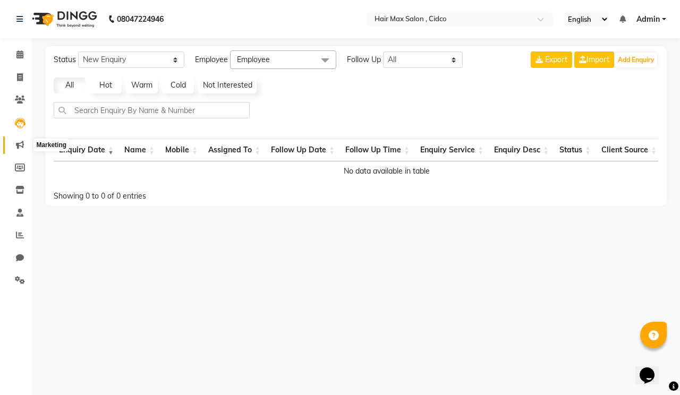
click at [19, 141] on icon at bounding box center [20, 145] width 8 height 8
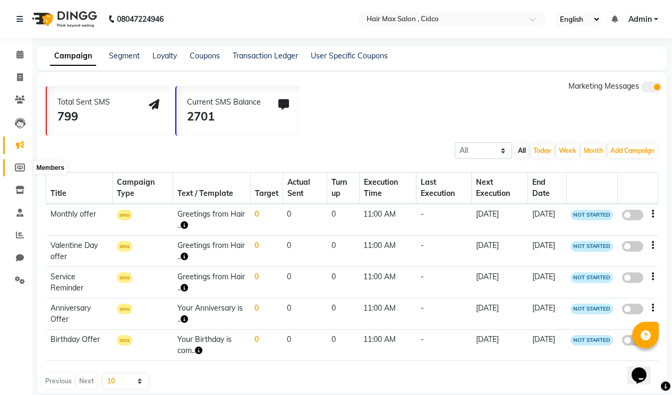
click at [20, 170] on icon at bounding box center [20, 168] width 10 height 8
select select
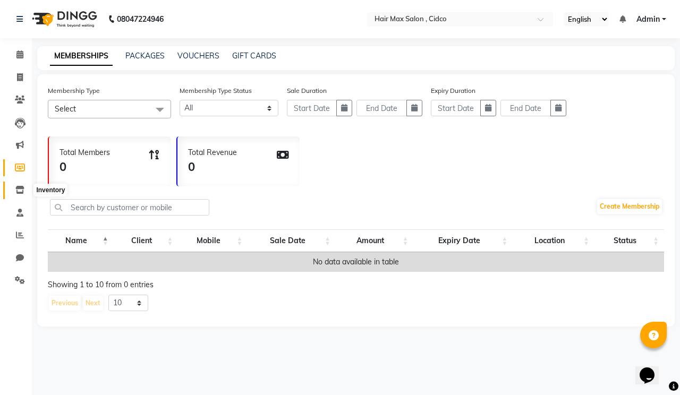
click at [23, 185] on span at bounding box center [20, 190] width 19 height 12
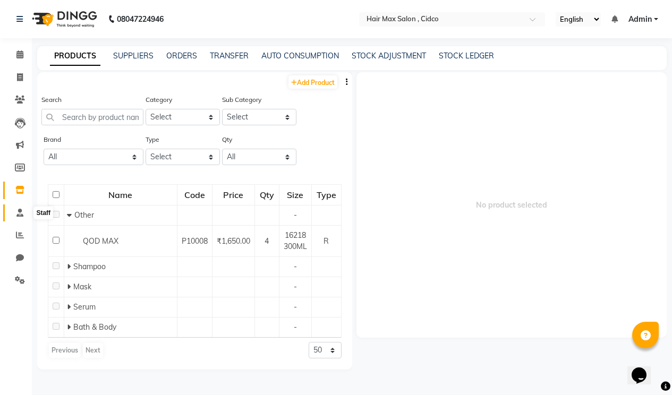
click at [21, 207] on span at bounding box center [20, 213] width 19 height 12
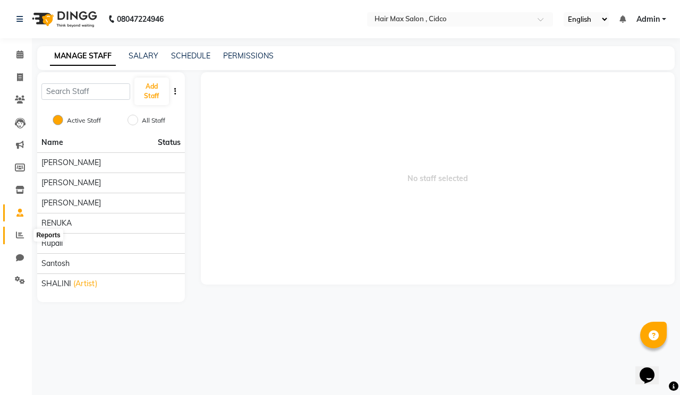
click at [17, 235] on icon at bounding box center [20, 235] width 8 height 8
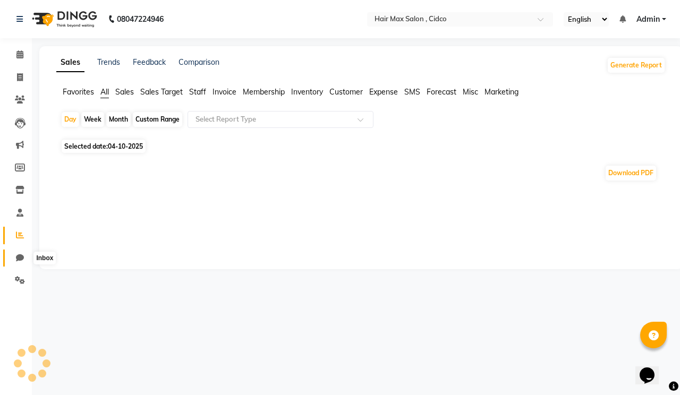
click at [17, 256] on icon at bounding box center [20, 258] width 8 height 8
select select "100"
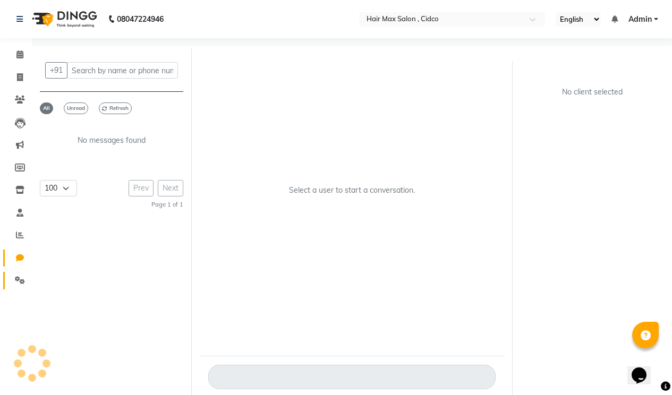
click at [18, 272] on link "Settings" at bounding box center [15, 281] width 25 height 18
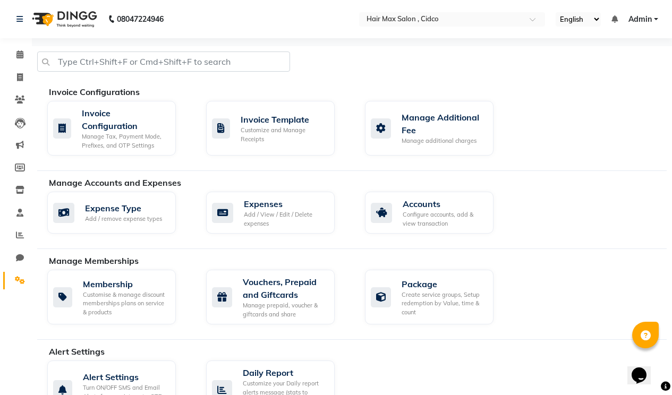
select select "100"
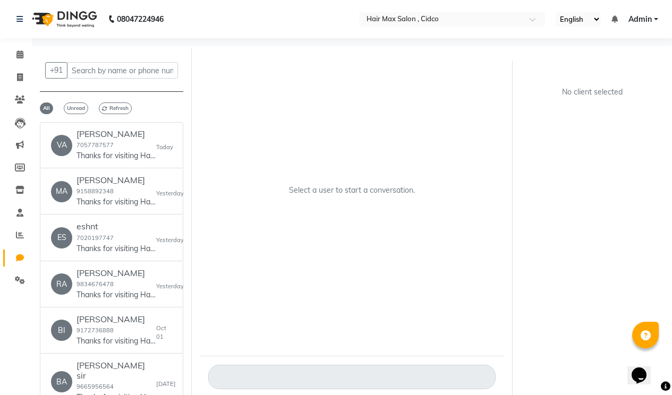
click at [21, 1] on nav "08047224946 Select Location × Hair Max Salon , Cidco English ENGLISH Español ال…" at bounding box center [336, 19] width 672 height 38
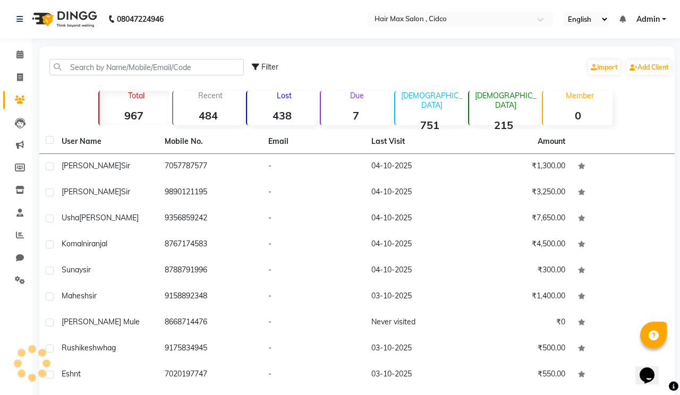
select select "7580"
select select "service"
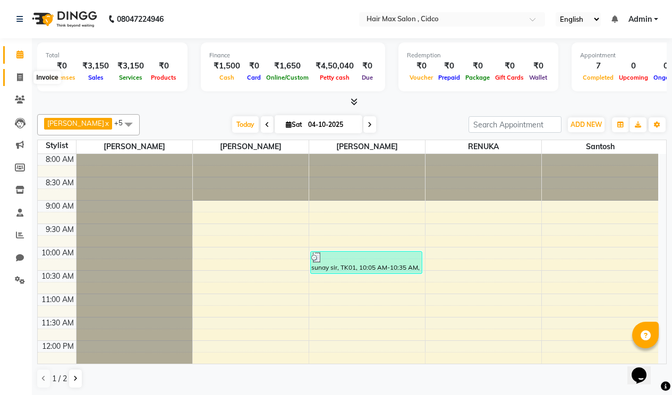
click at [24, 78] on span at bounding box center [20, 78] width 19 height 12
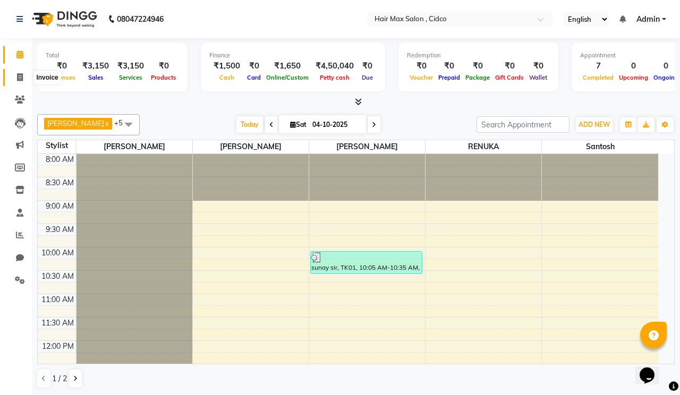
select select "7580"
select select "service"
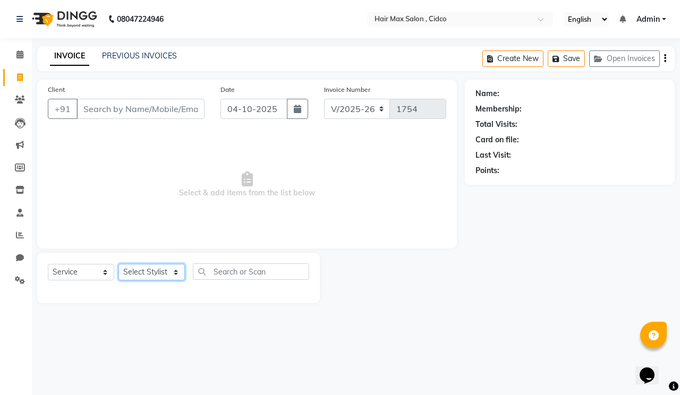
click at [160, 270] on select "Select Stylist" at bounding box center [151, 272] width 66 height 16
select select "69945"
click at [118, 264] on select "Select Stylist [PERSON_NAME] [PERSON_NAME] RENUKA [PERSON_NAME] [PERSON_NAME]" at bounding box center [151, 272] width 66 height 16
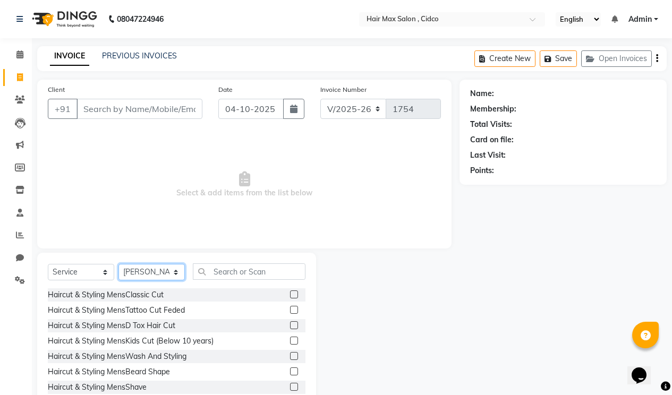
scroll to position [30, 0]
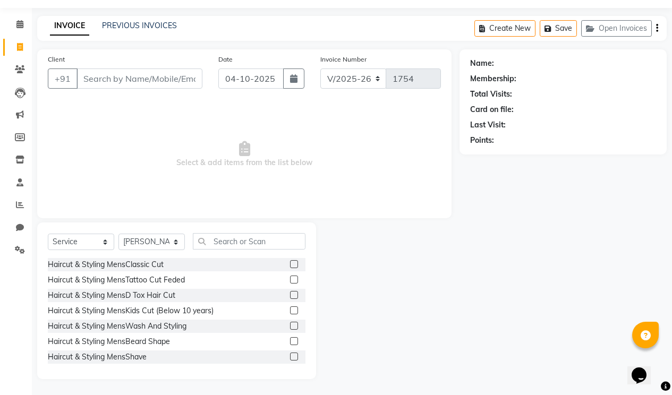
click at [290, 357] on label at bounding box center [294, 357] width 8 height 8
click at [290, 357] on input "checkbox" at bounding box center [293, 357] width 7 height 7
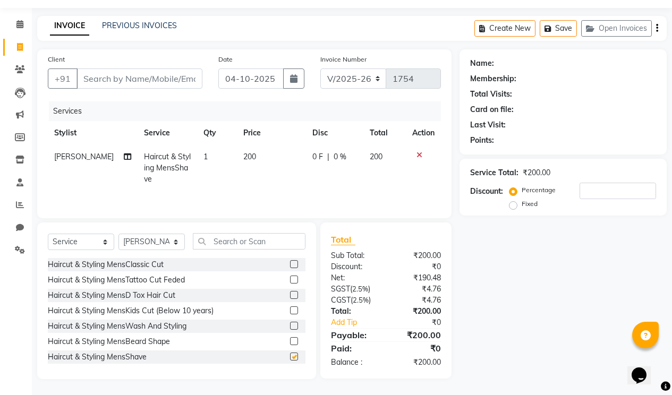
checkbox input "false"
click at [134, 81] on input "Client" at bounding box center [139, 79] width 126 height 20
type input "9"
type input "0"
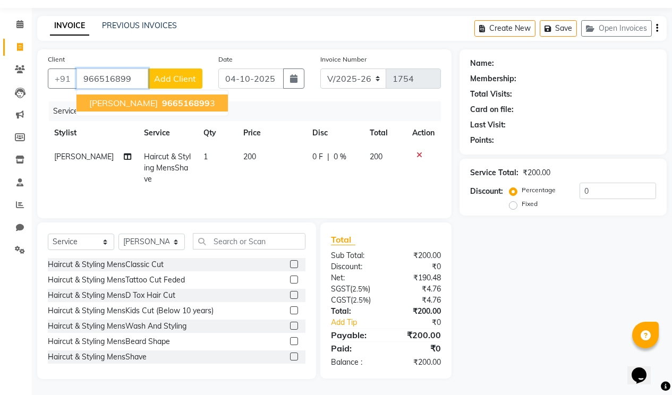
click at [162, 105] on span "966516899" at bounding box center [186, 103] width 48 height 11
type input "9665168993"
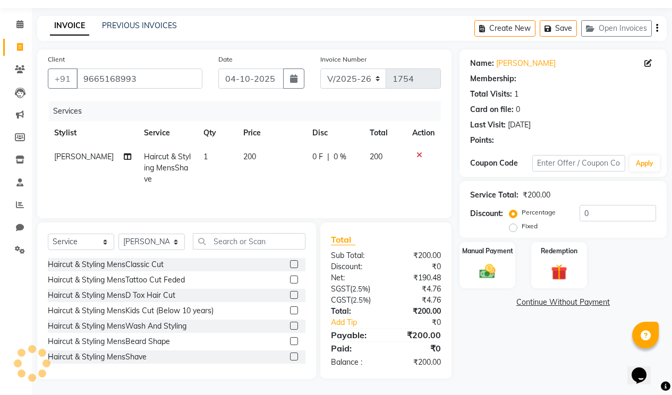
select select "1: Object"
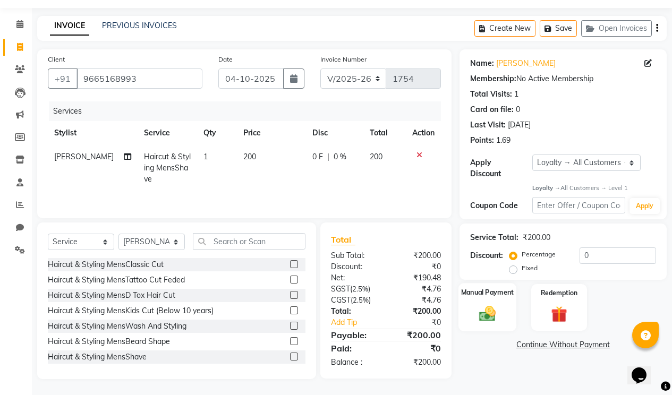
click at [501, 297] on div "Manual Payment" at bounding box center [487, 308] width 58 height 48
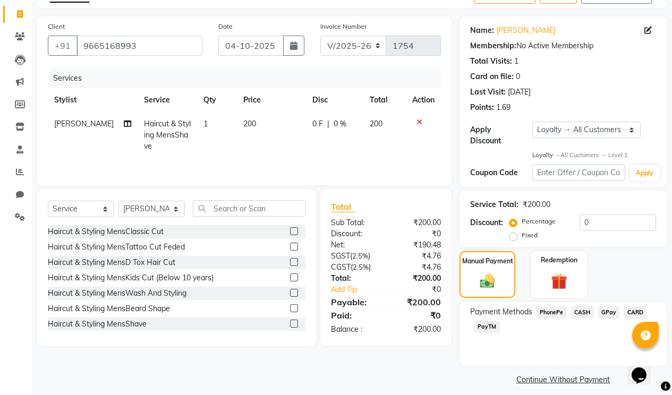
click at [579, 306] on span "CASH" at bounding box center [582, 312] width 23 height 12
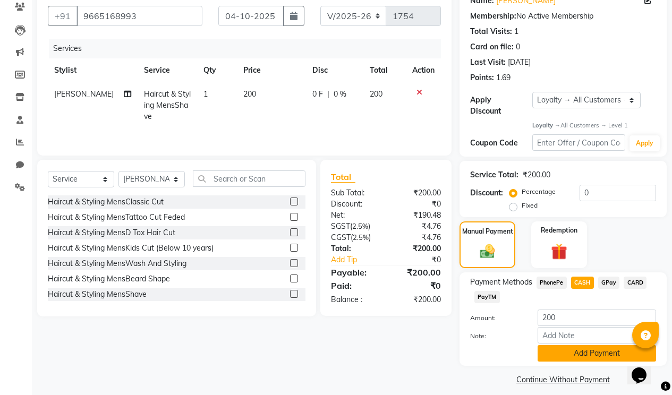
click at [585, 345] on button "Add Payment" at bounding box center [596, 353] width 118 height 16
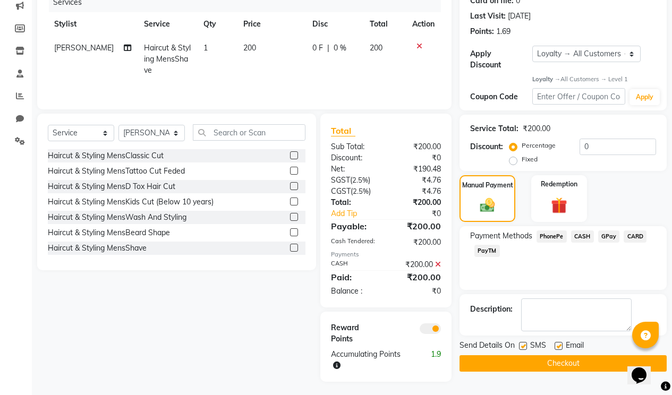
scroll to position [142, 0]
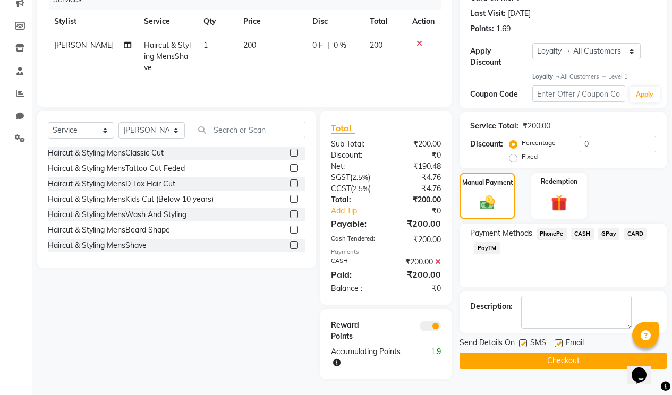
click at [560, 339] on label at bounding box center [558, 343] width 8 height 8
click at [560, 340] on input "checkbox" at bounding box center [557, 343] width 7 height 7
checkbox input "false"
click at [519, 339] on label at bounding box center [523, 343] width 8 height 8
click at [519, 340] on input "checkbox" at bounding box center [522, 343] width 7 height 7
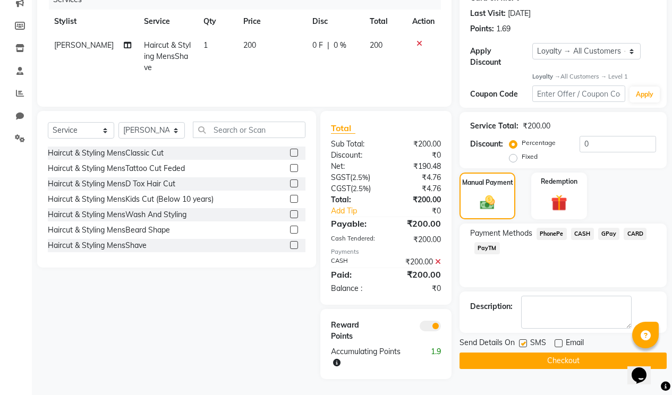
checkbox input "false"
drag, startPoint x: 512, startPoint y: 348, endPoint x: 496, endPoint y: 338, distance: 19.3
click at [511, 353] on button "Checkout" at bounding box center [562, 361] width 207 height 16
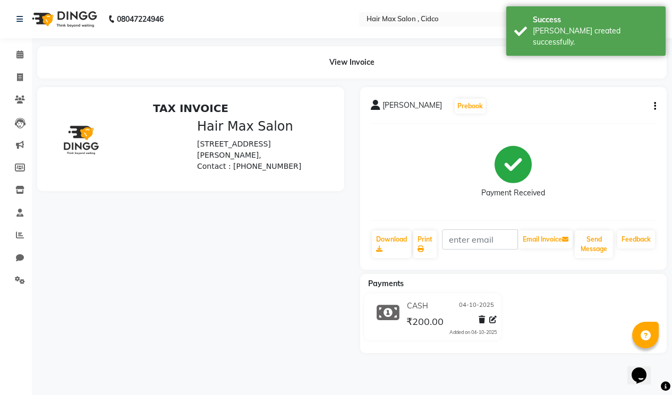
select select "service"
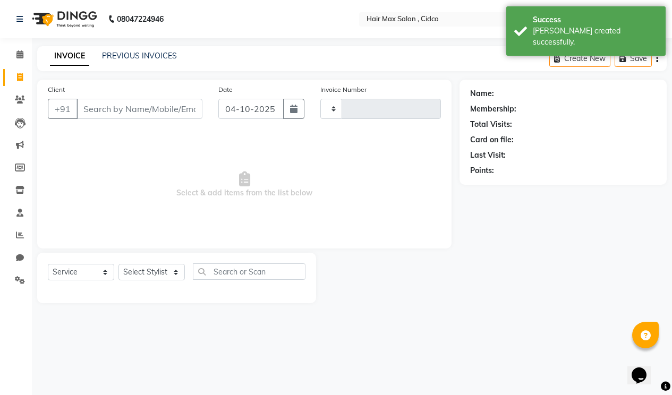
type input "1755"
